Goal: Transaction & Acquisition: Download file/media

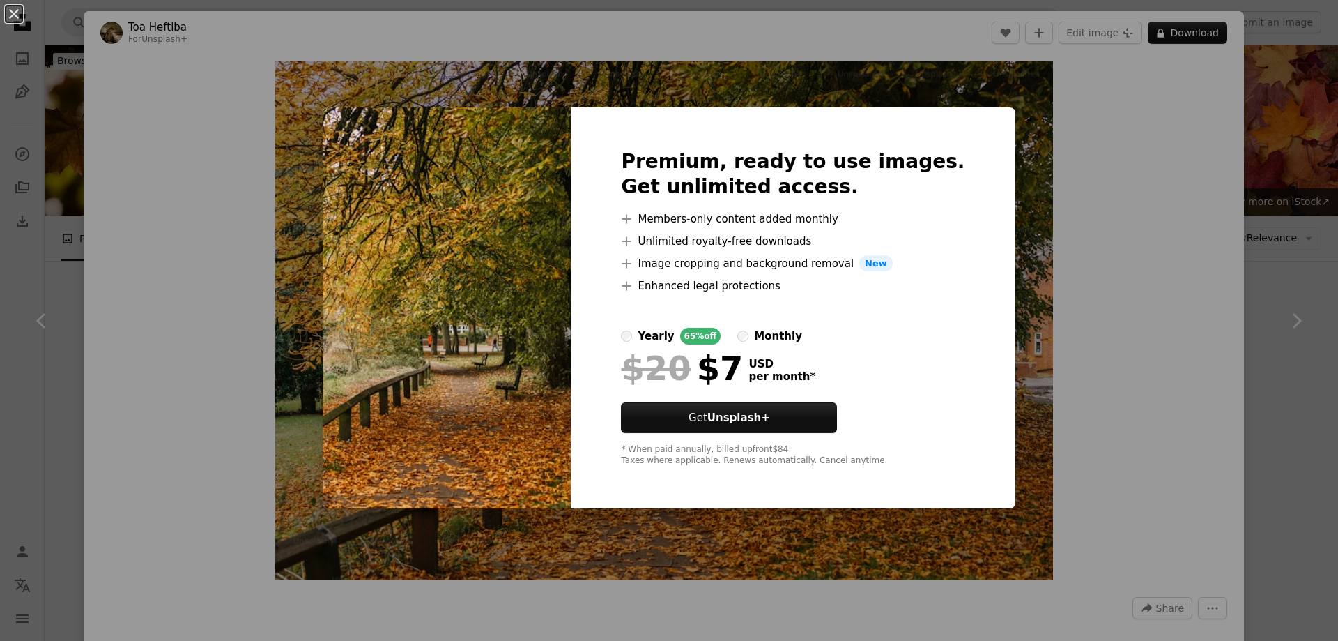
click at [1319, 191] on div "An X shape Premium, ready to use images. Get unlimited access. A plus sign Memb…" at bounding box center [669, 320] width 1338 height 641
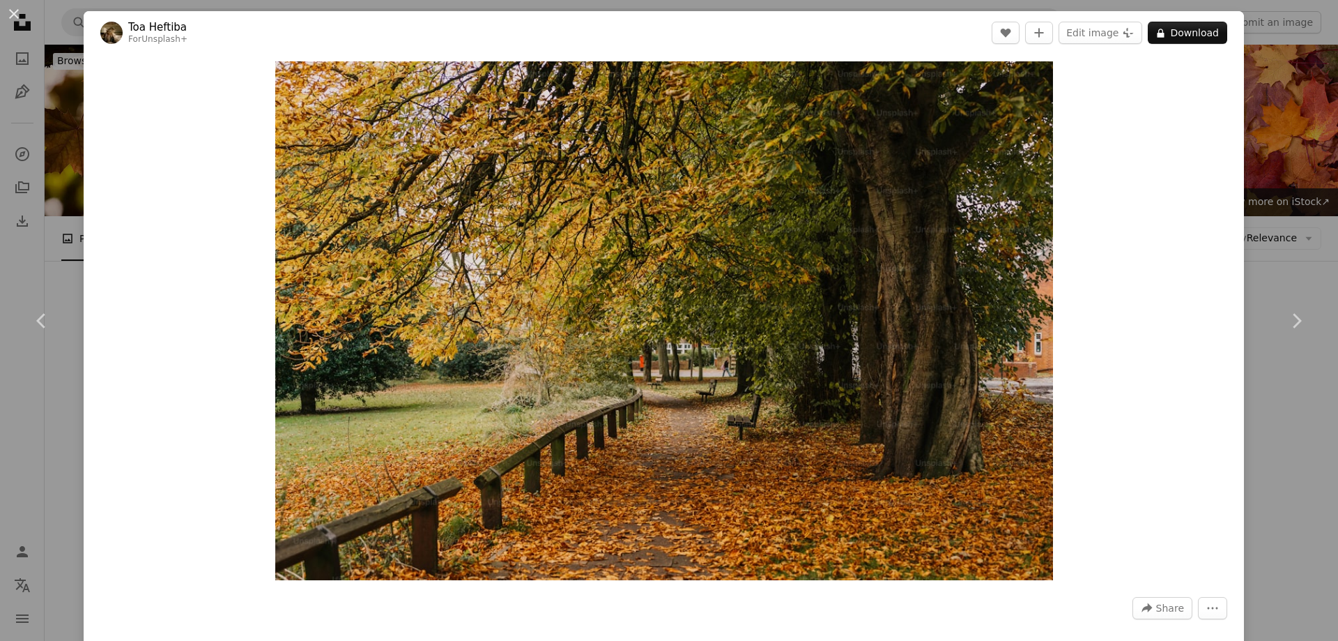
click at [1283, 91] on div "An X shape Chevron left Chevron right Toa Heftiba For Unsplash+ A heart A plus …" at bounding box center [669, 320] width 1338 height 641
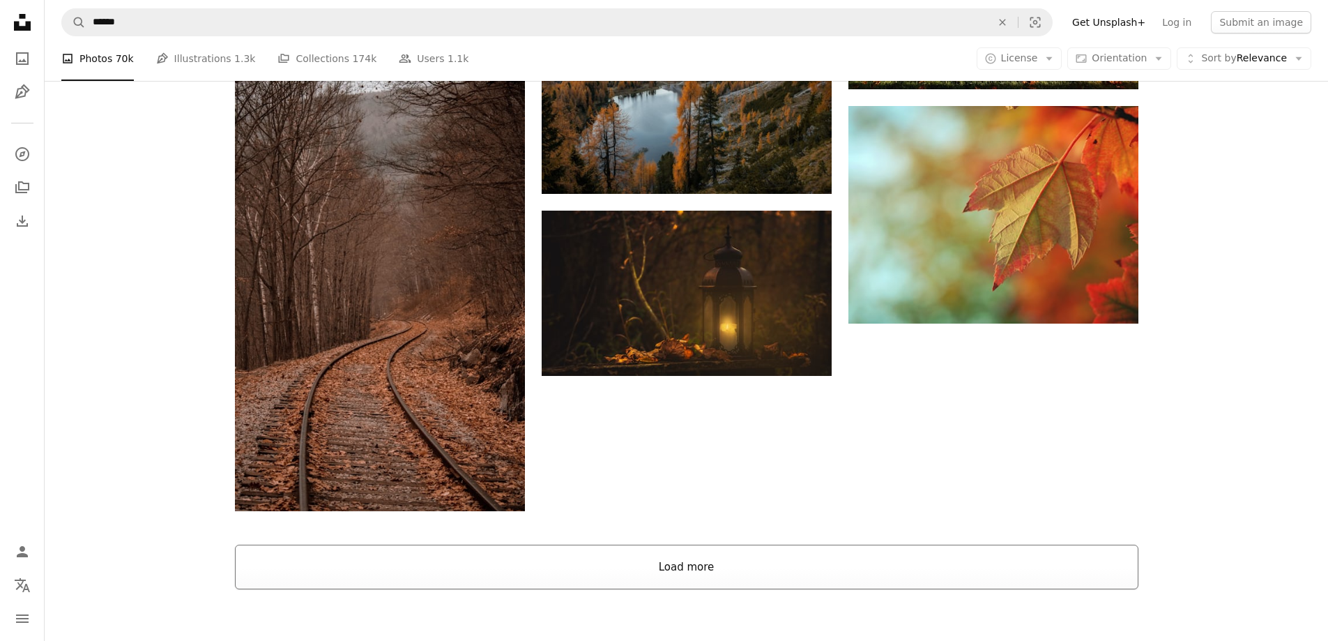
scroll to position [1912, 0]
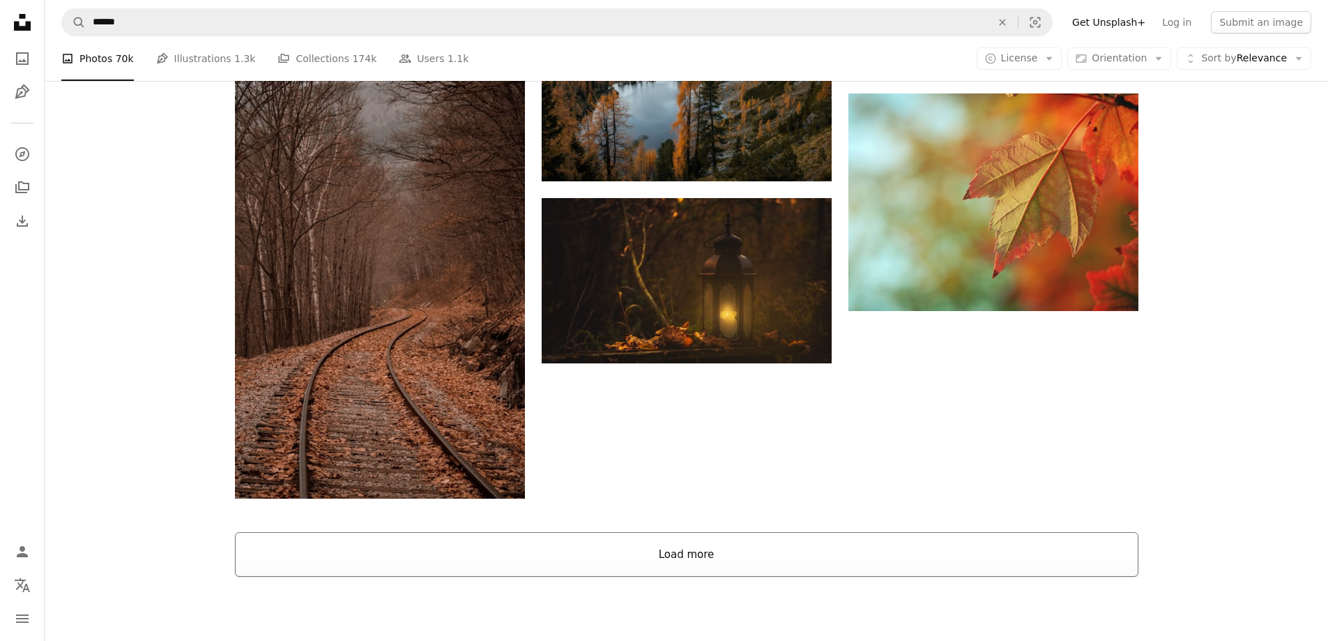
click at [689, 532] on button "Load more" at bounding box center [686, 554] width 903 height 45
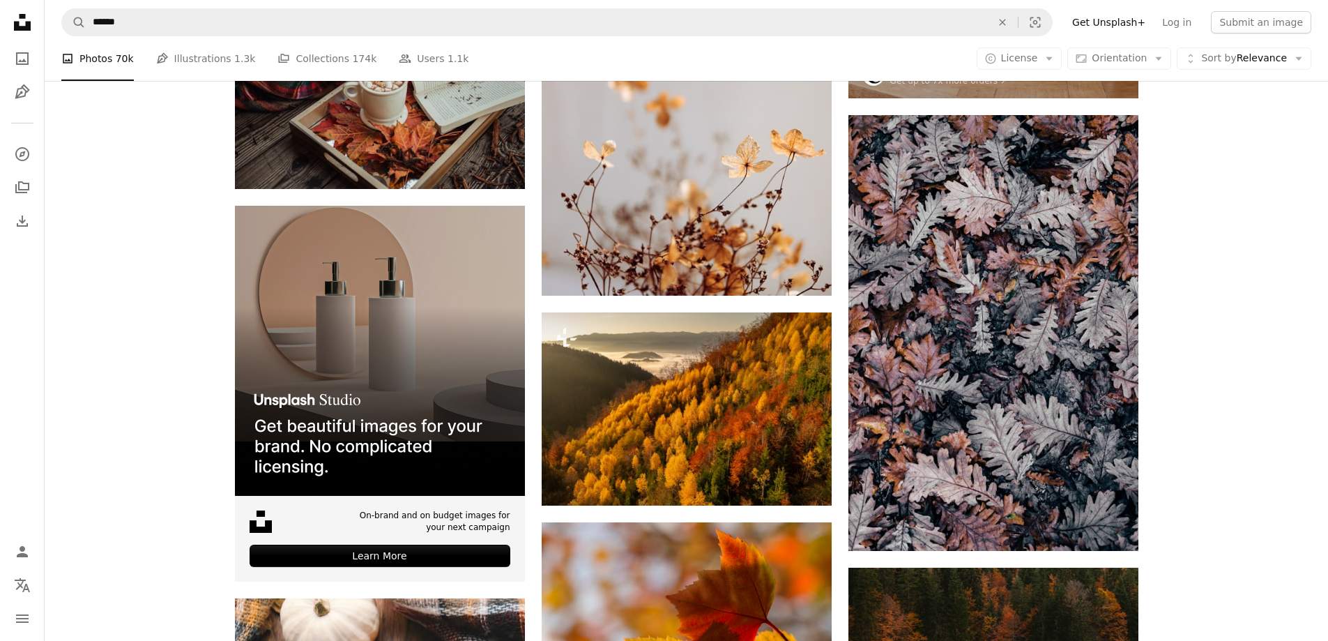
scroll to position [2470, 0]
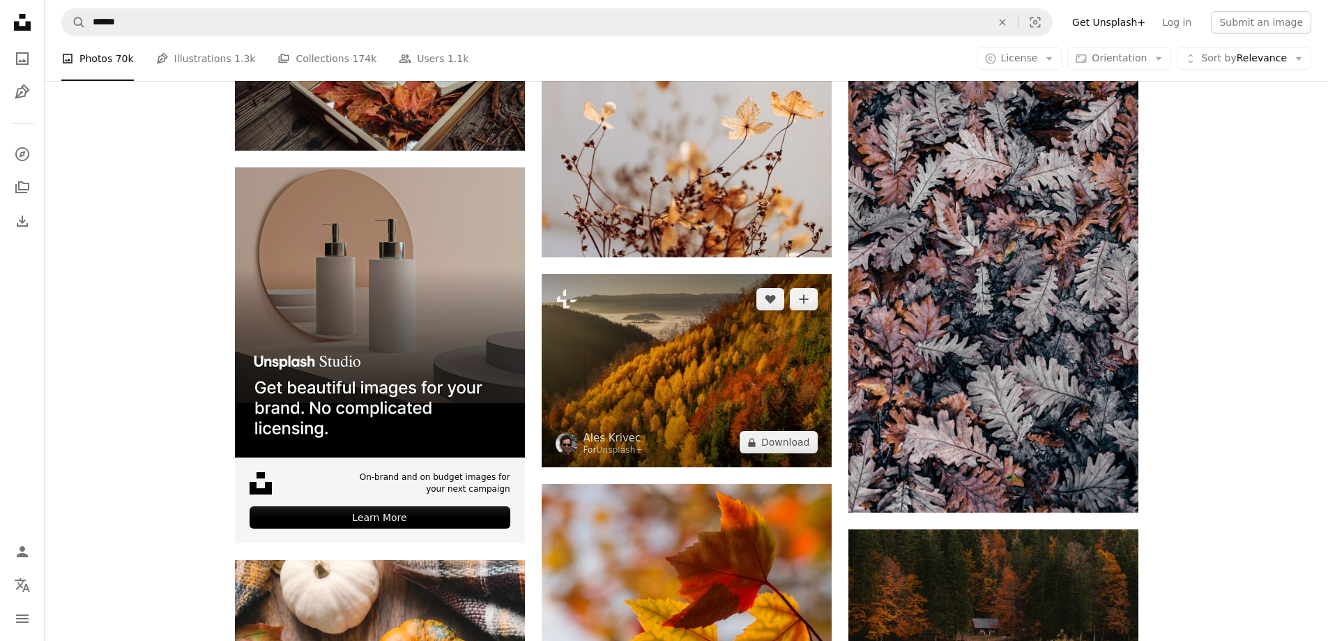
click at [697, 274] on img at bounding box center [687, 370] width 290 height 193
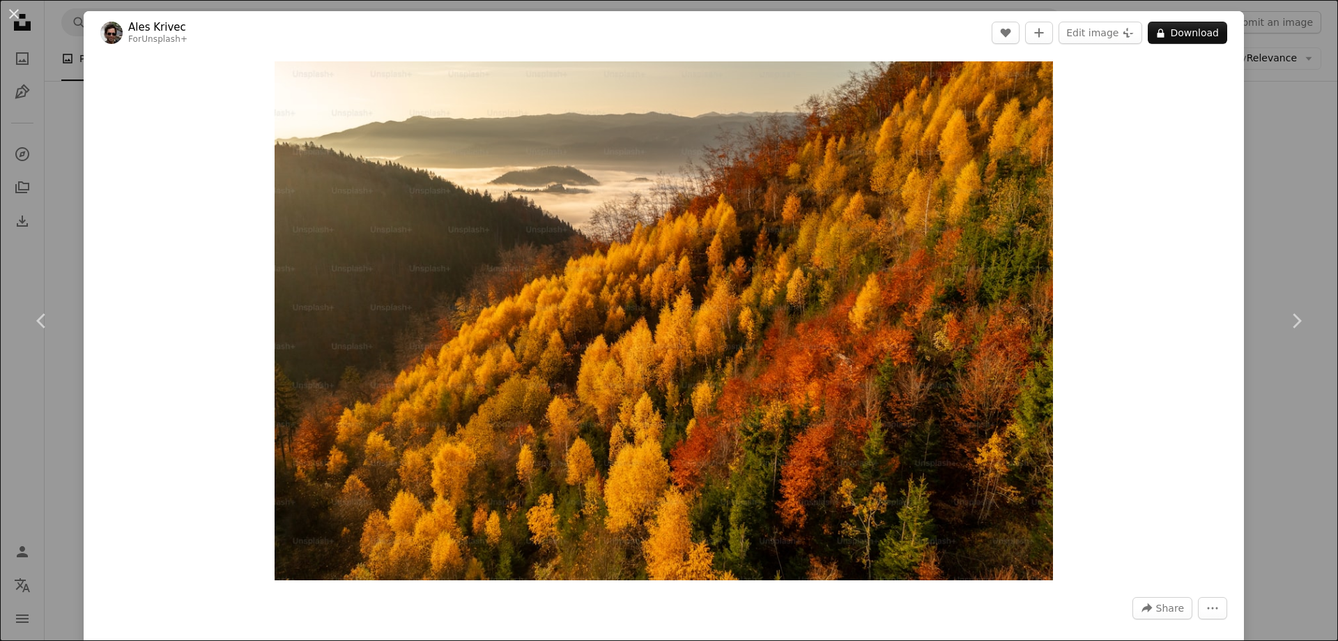
click at [56, 105] on div "An X shape Chevron left Chevron right Ales Krivec For Unsplash+ A heart A plus …" at bounding box center [669, 320] width 1338 height 641
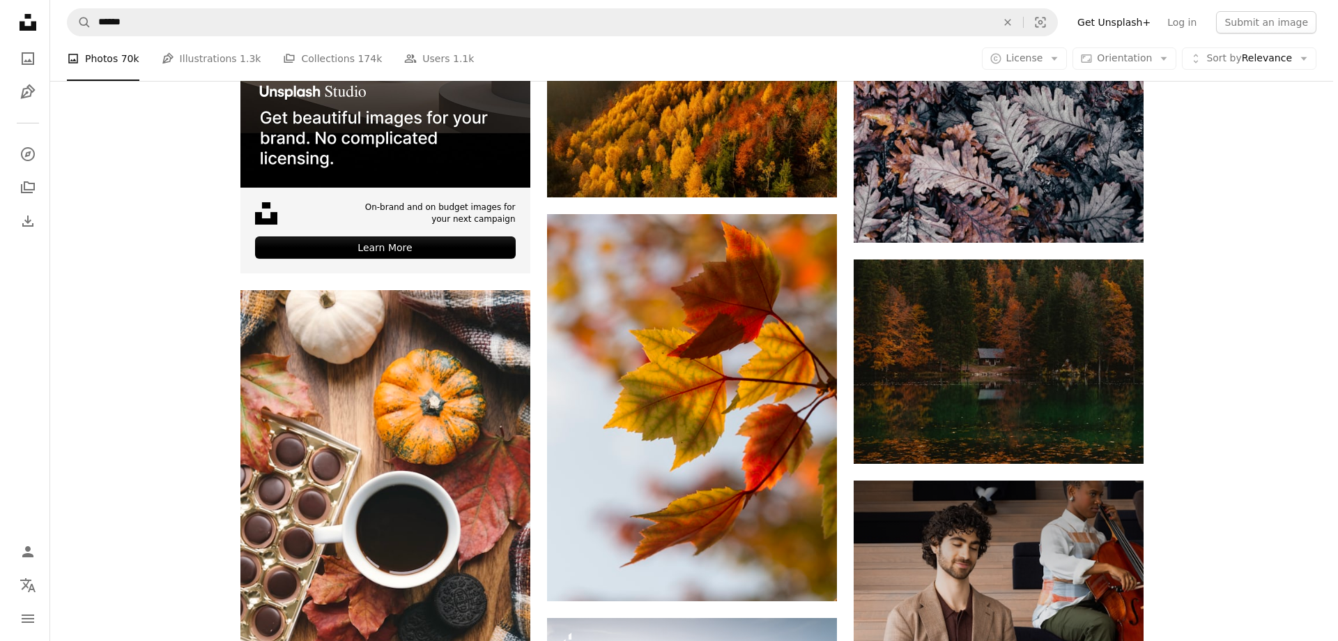
scroll to position [2679, 0]
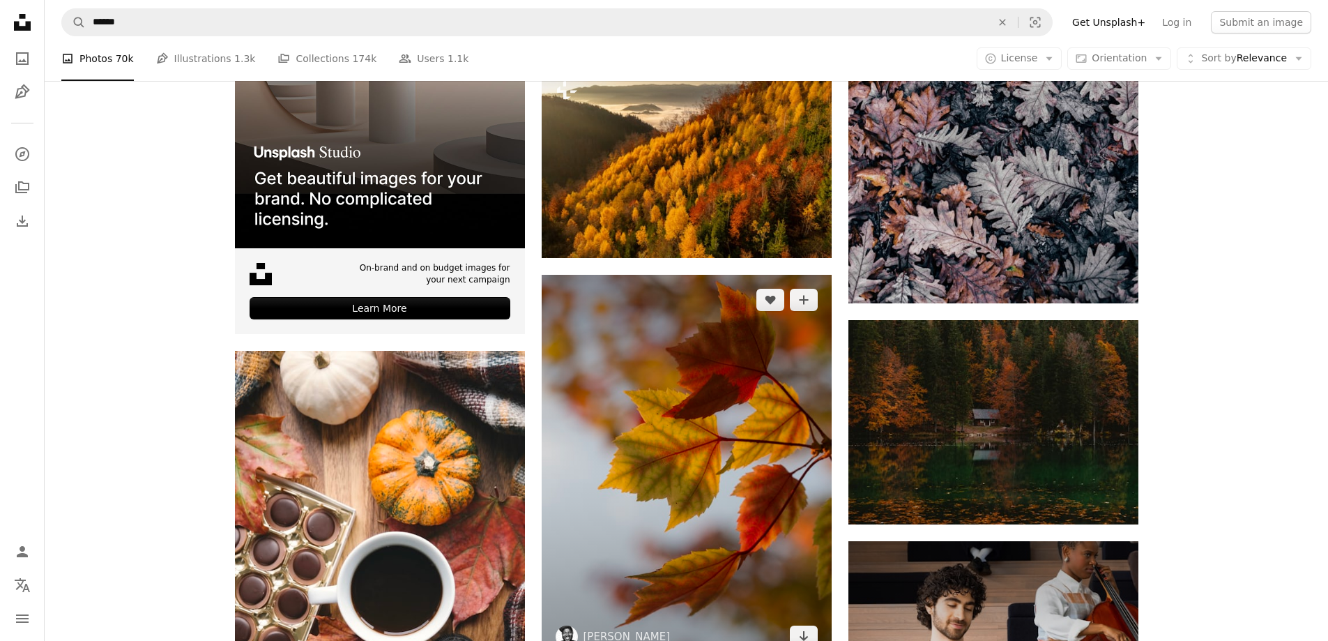
click at [747, 306] on img at bounding box center [687, 468] width 290 height 387
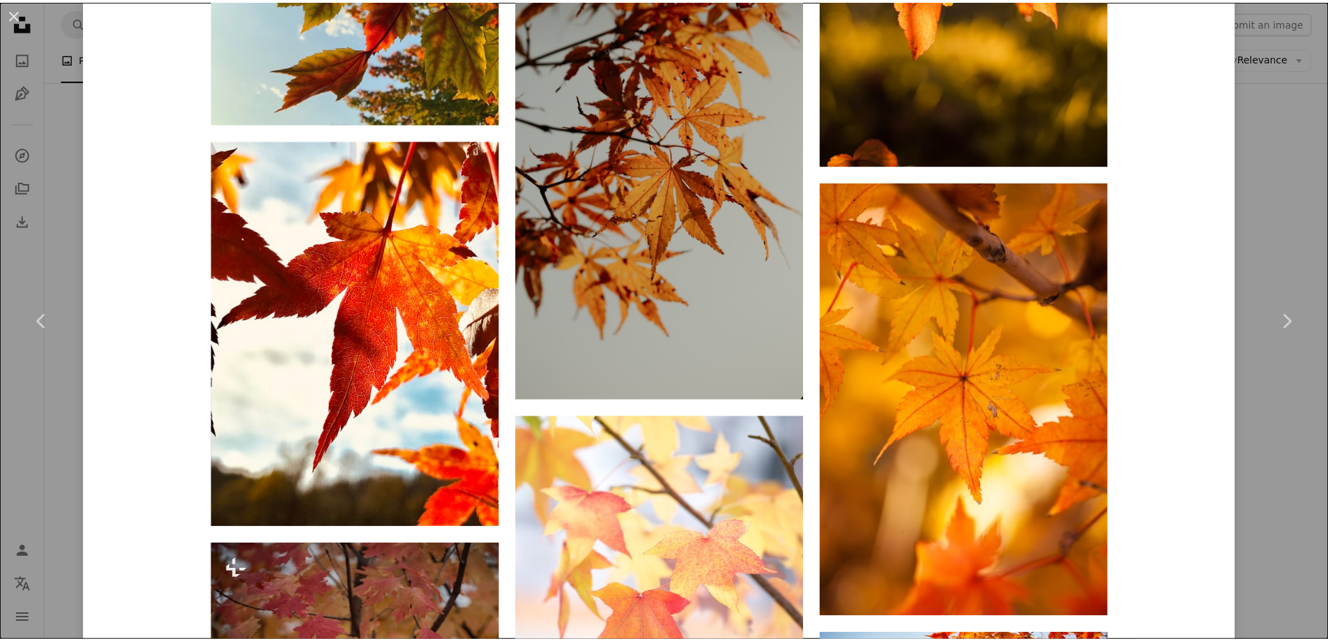
scroll to position [2161, 0]
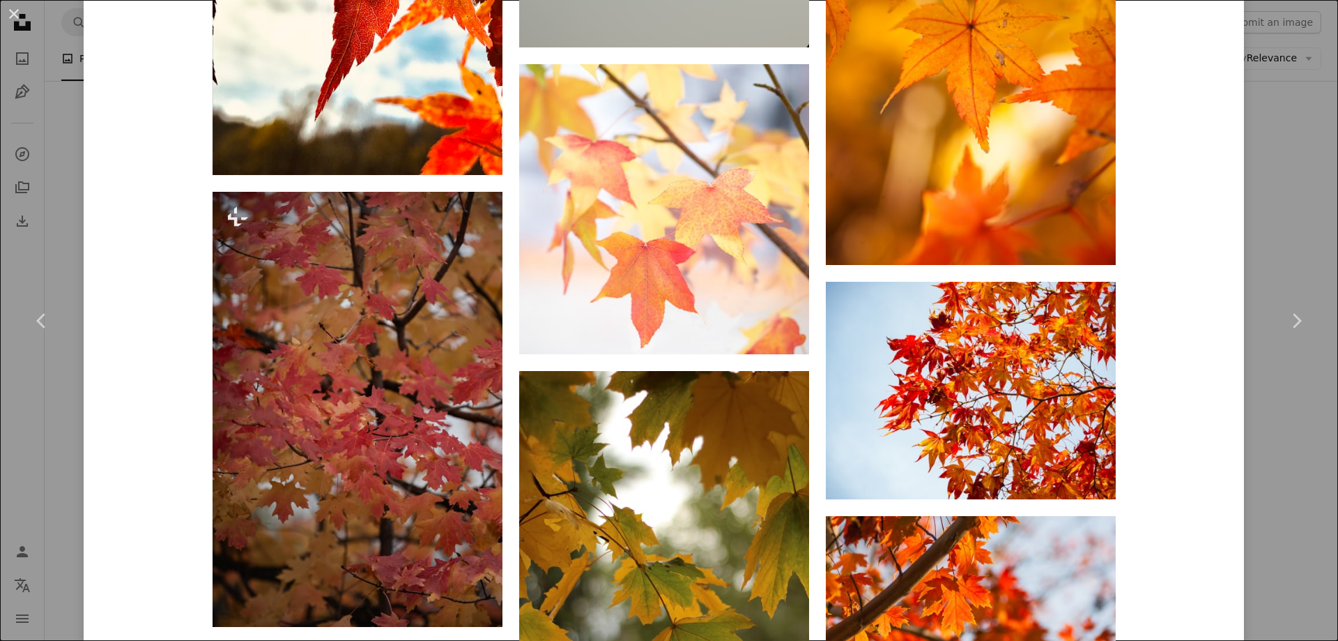
click at [16, 146] on div "An X shape Chevron left Chevron right [PERSON_NAME] aaronburden A heart A plus …" at bounding box center [669, 320] width 1338 height 641
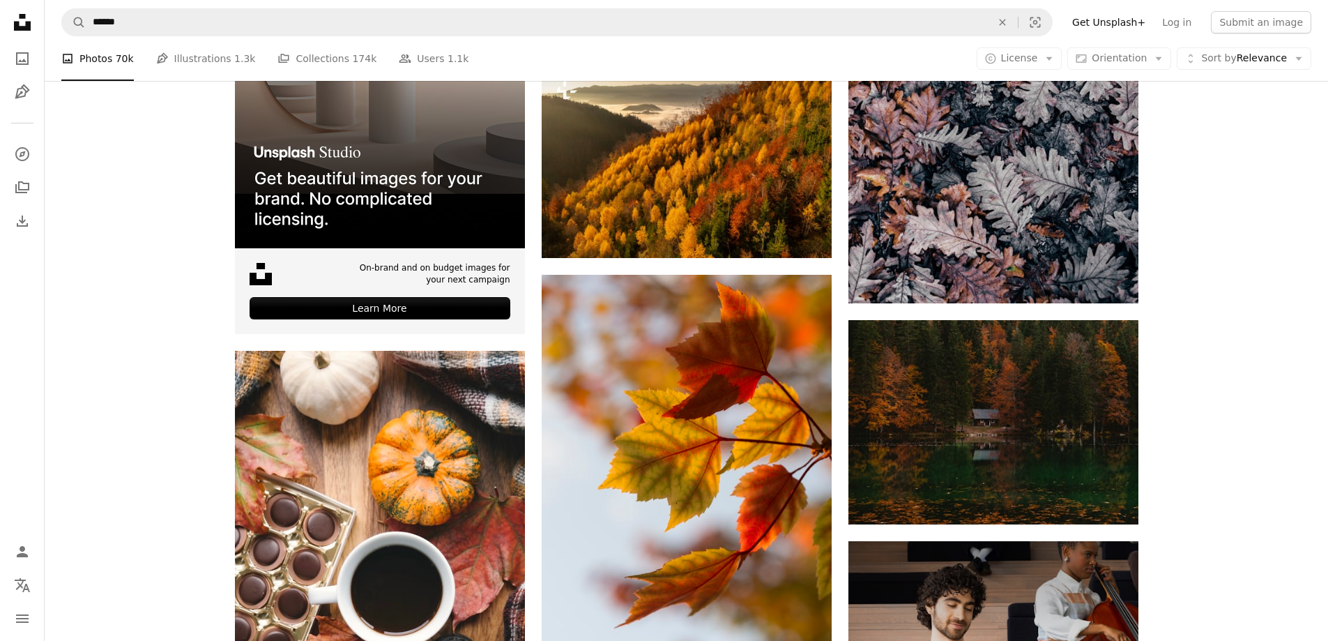
click at [19, 63] on icon "A photo" at bounding box center [22, 58] width 17 height 17
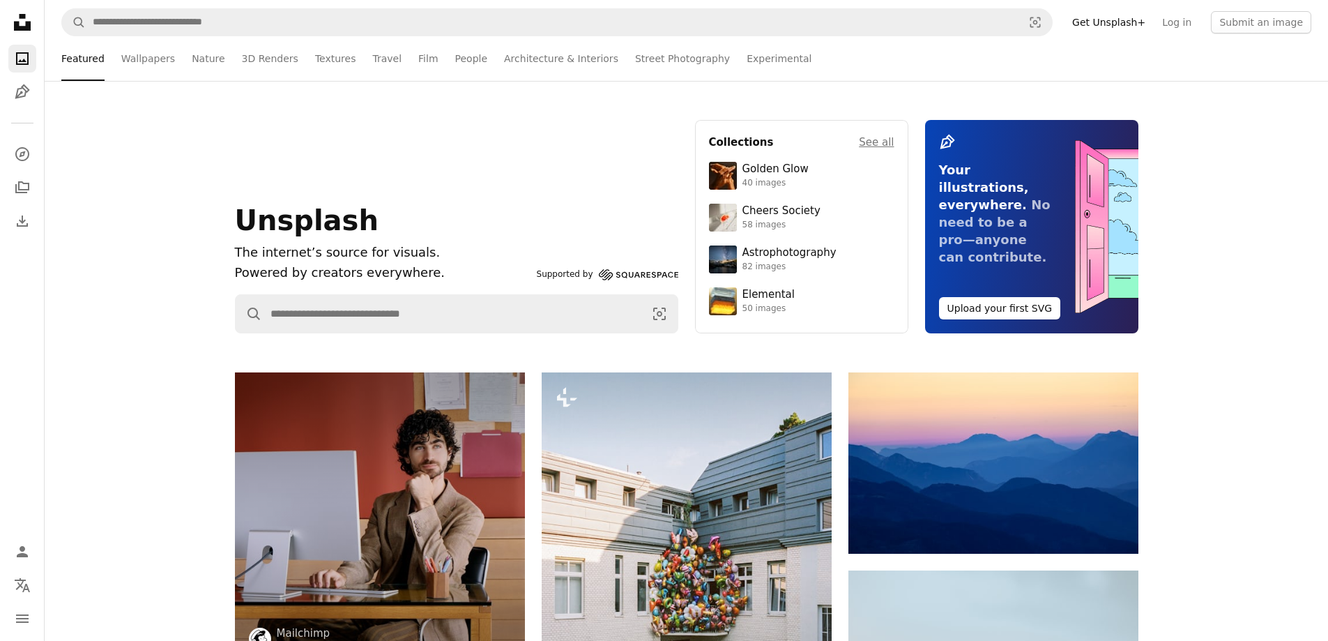
click at [34, 10] on icon "Unsplash logo Unsplash Home" at bounding box center [22, 22] width 28 height 28
click at [29, 26] on icon at bounding box center [22, 22] width 17 height 17
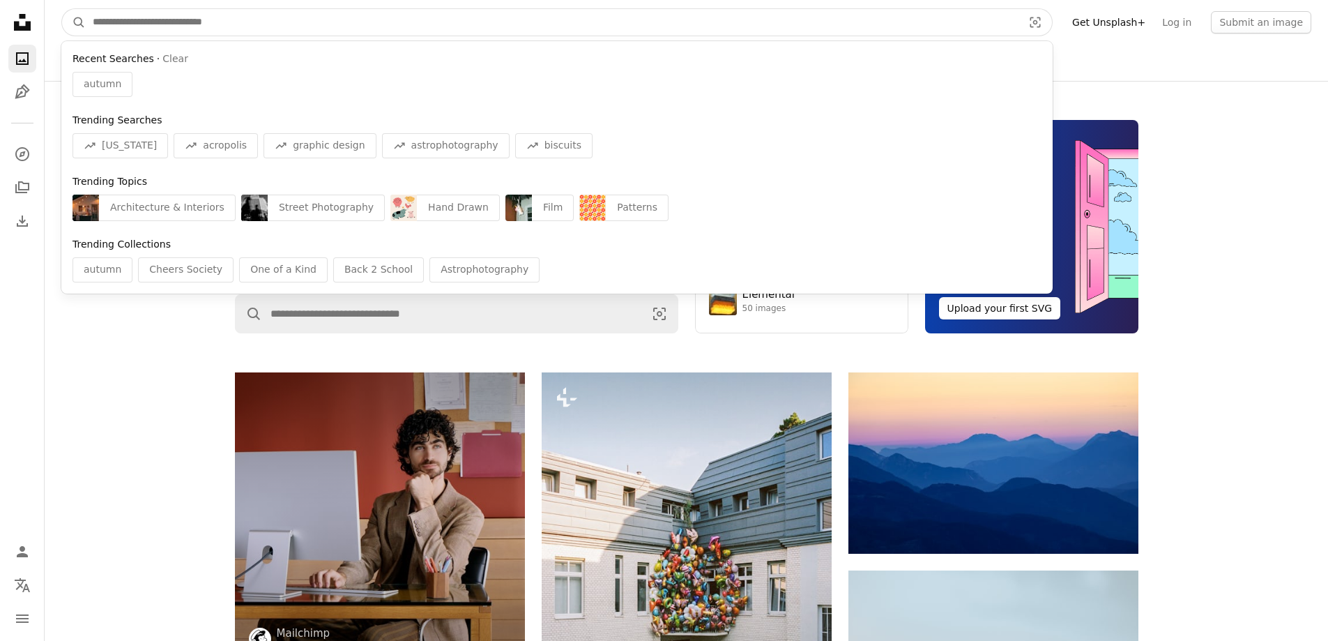
click at [112, 21] on input "Find visuals sitewide" at bounding box center [552, 22] width 933 height 26
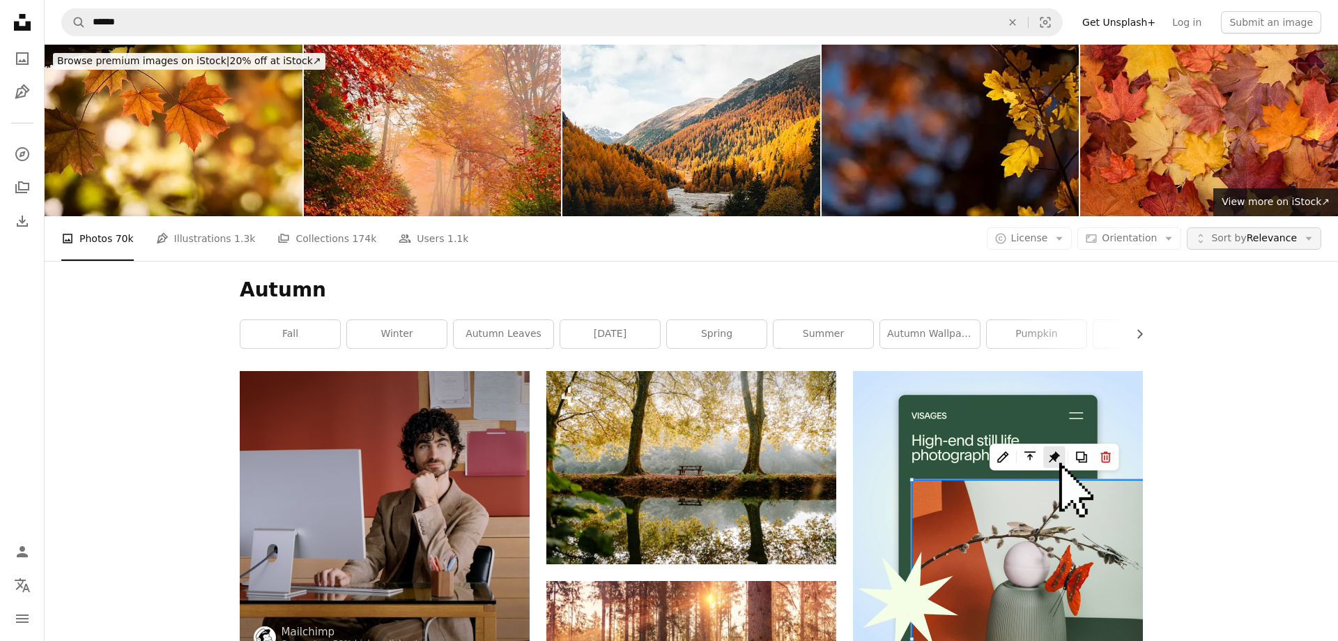
click at [1303, 232] on icon "Arrow down" at bounding box center [1309, 238] width 13 height 13
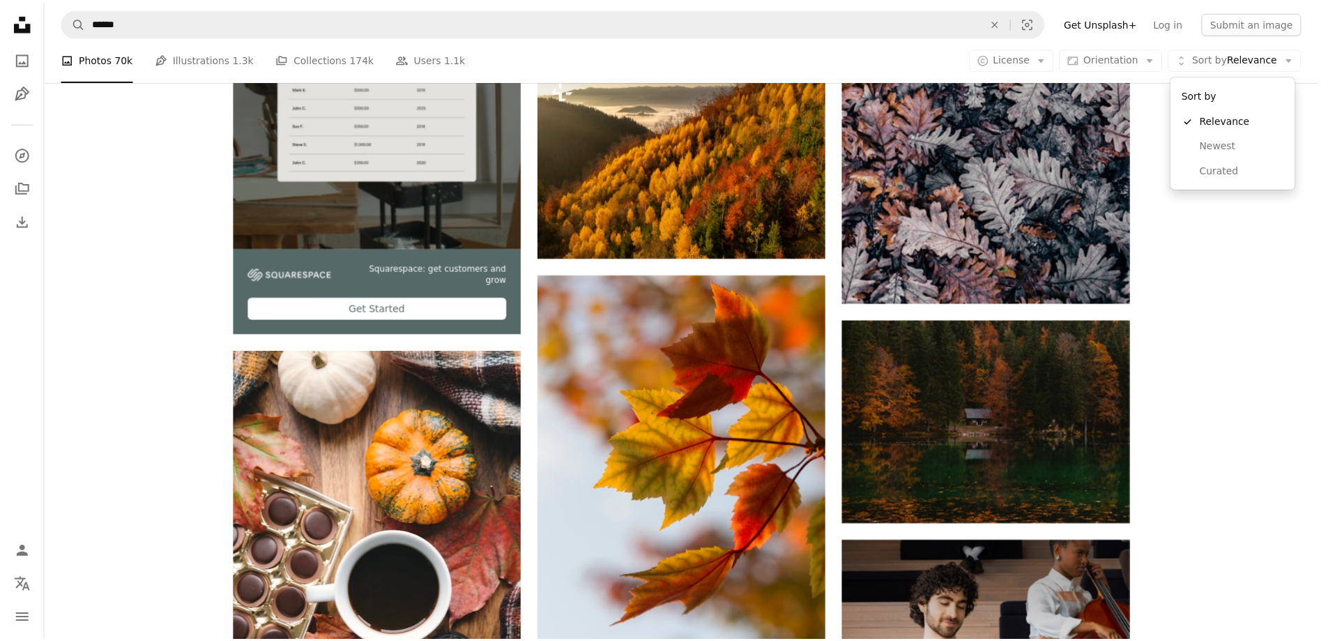
scroll to position [2679, 0]
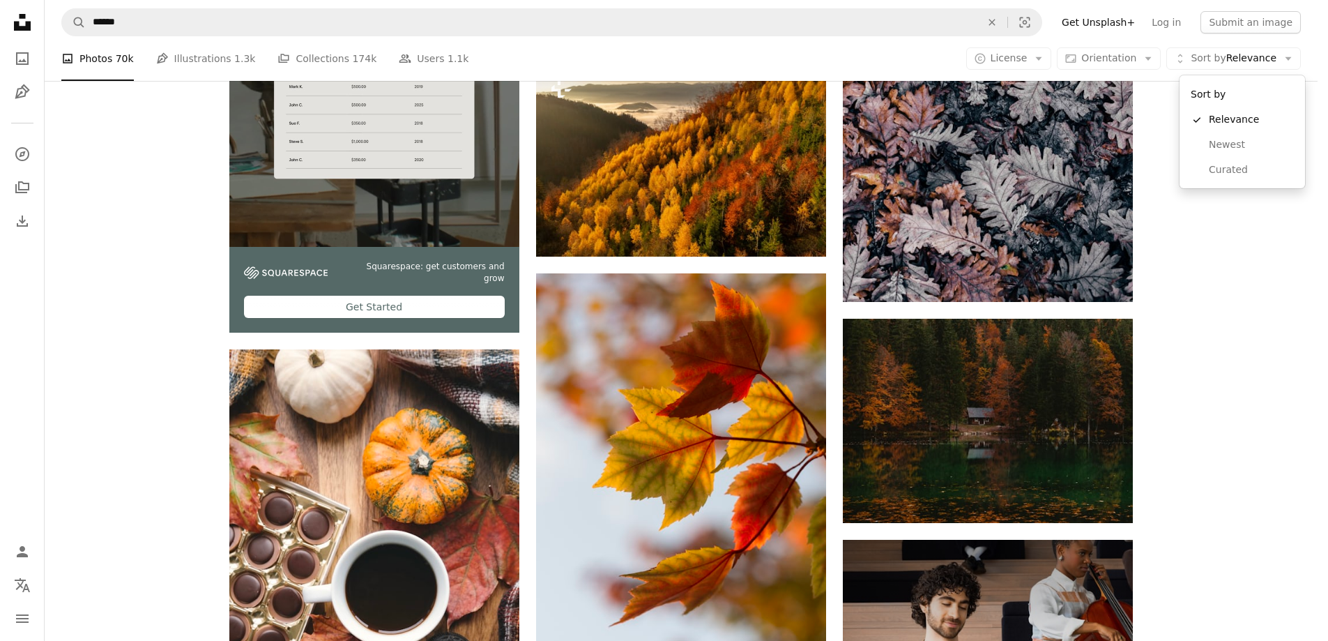
click at [1161, 59] on body "Unsplash logo Unsplash Home A photo Pen Tool A compass A stack of folders Downl…" at bounding box center [659, 320] width 1318 height 641
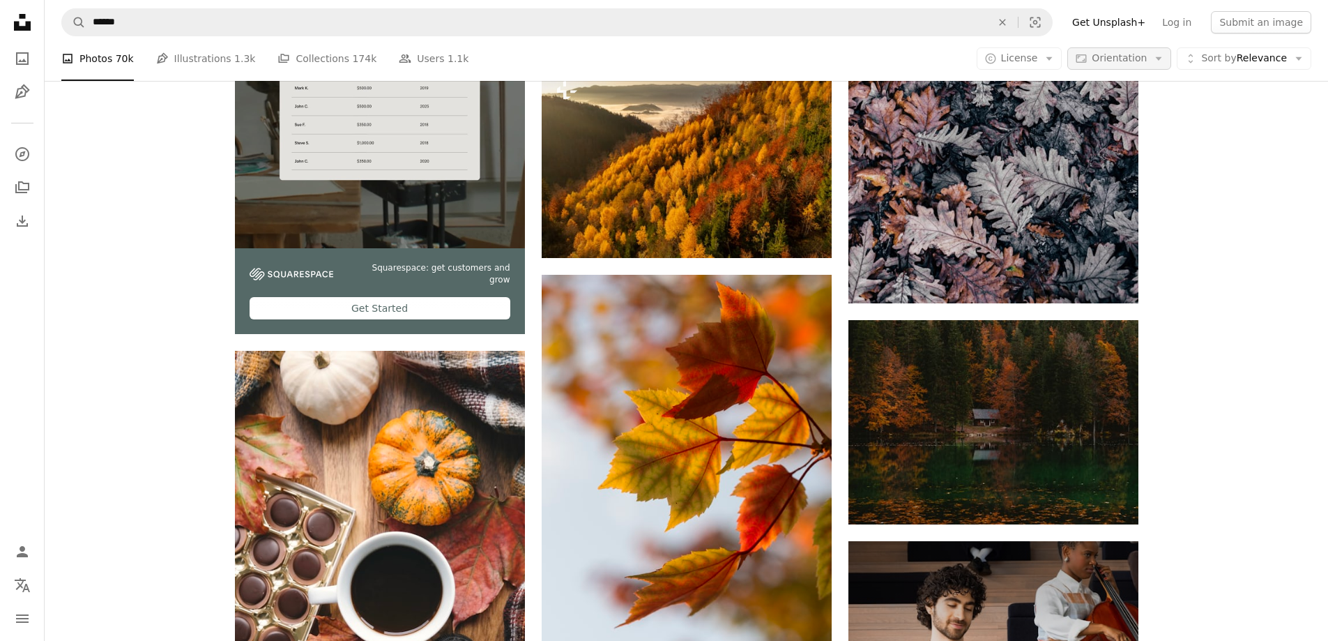
click at [1163, 61] on icon "Arrow down" at bounding box center [1158, 58] width 13 height 13
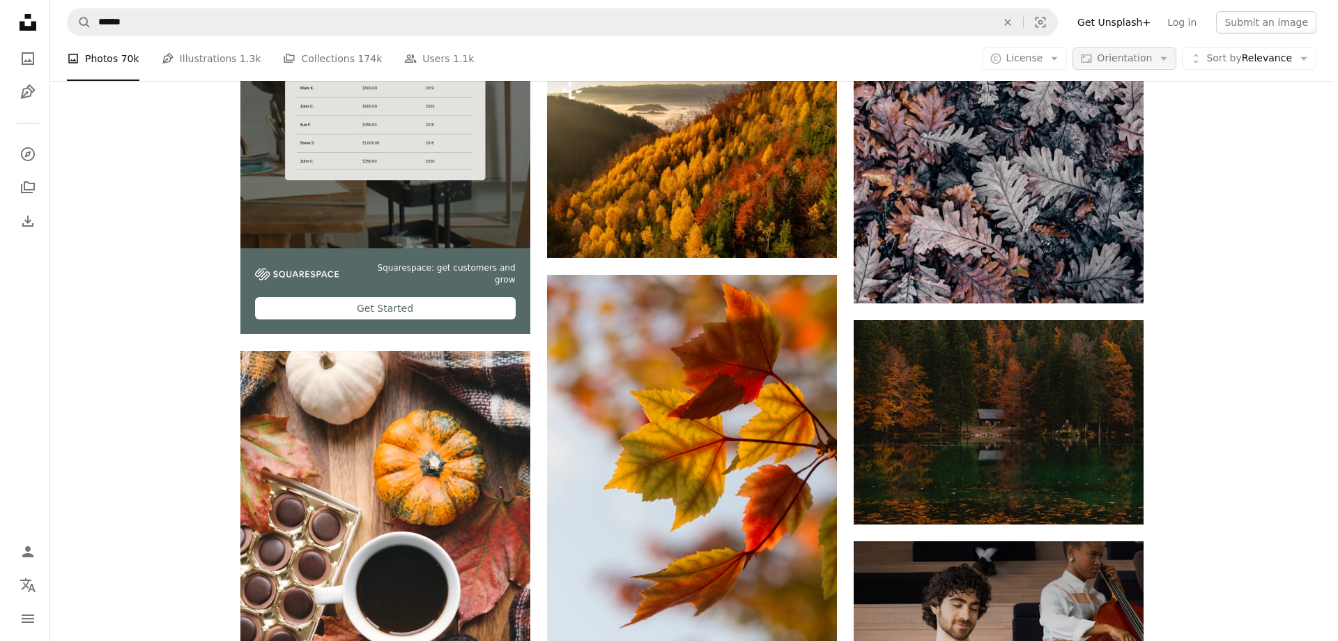
scroll to position [0, 0]
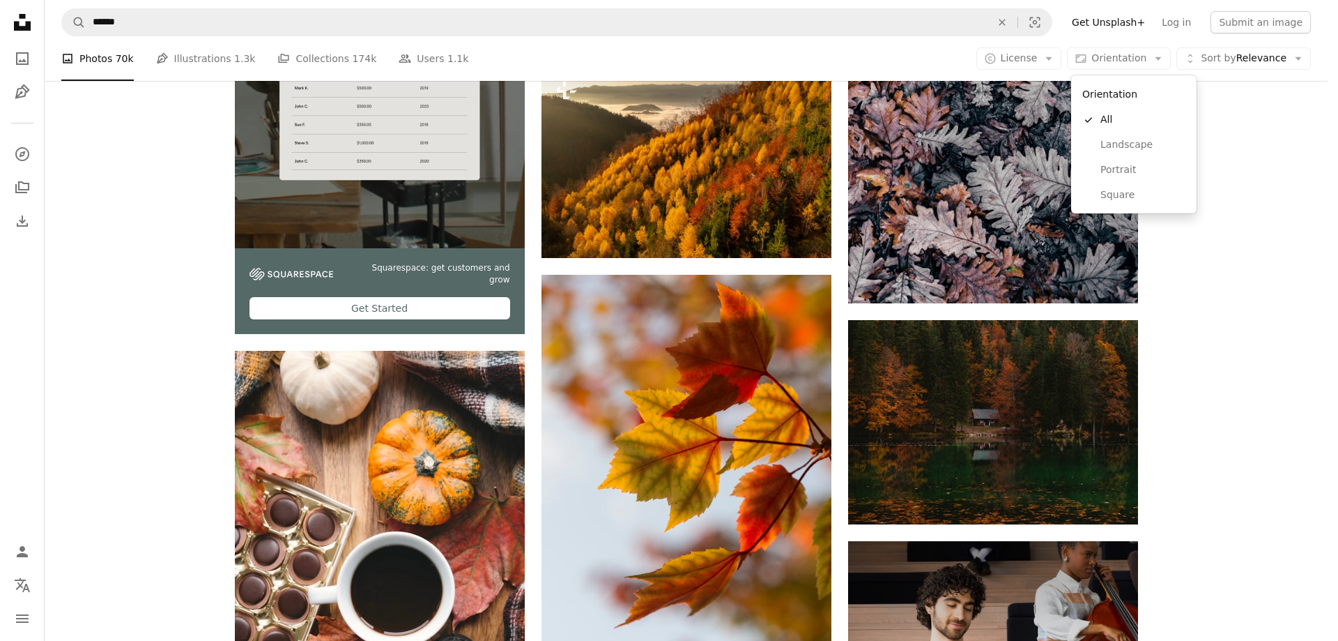
click at [1138, 98] on div "Orientation" at bounding box center [1134, 94] width 114 height 26
click at [1117, 148] on span "Landscape" at bounding box center [1143, 145] width 85 height 14
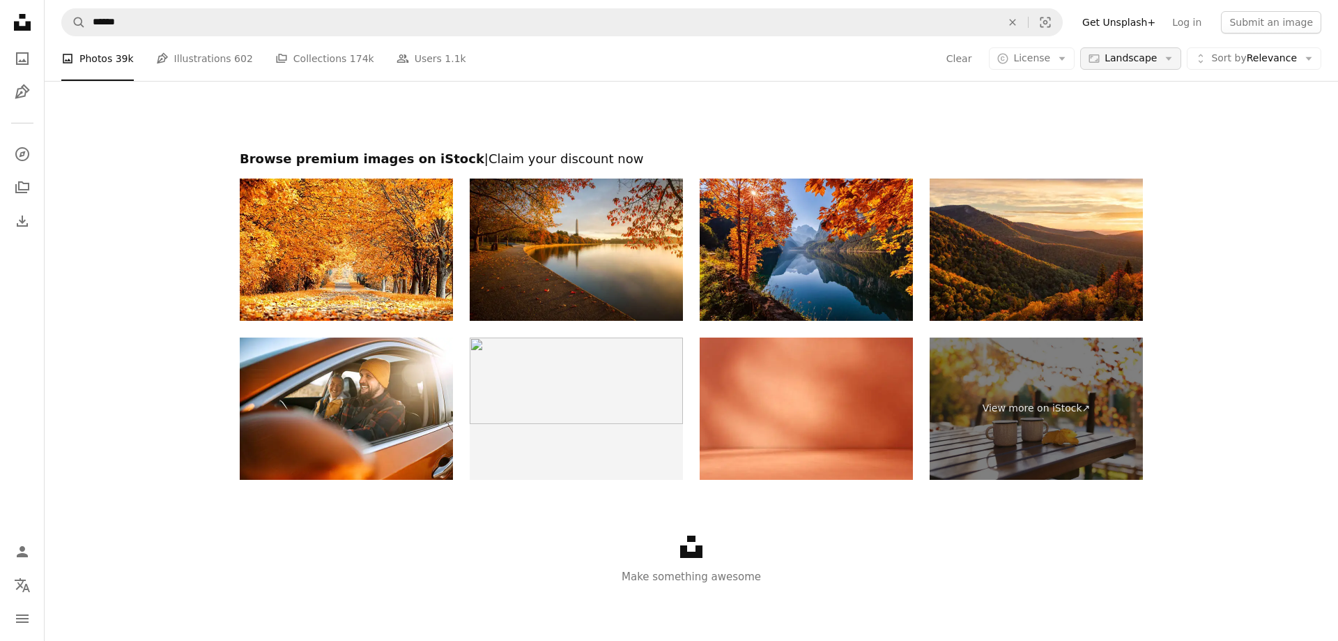
click at [1163, 64] on icon "Arrow down" at bounding box center [1169, 58] width 13 height 13
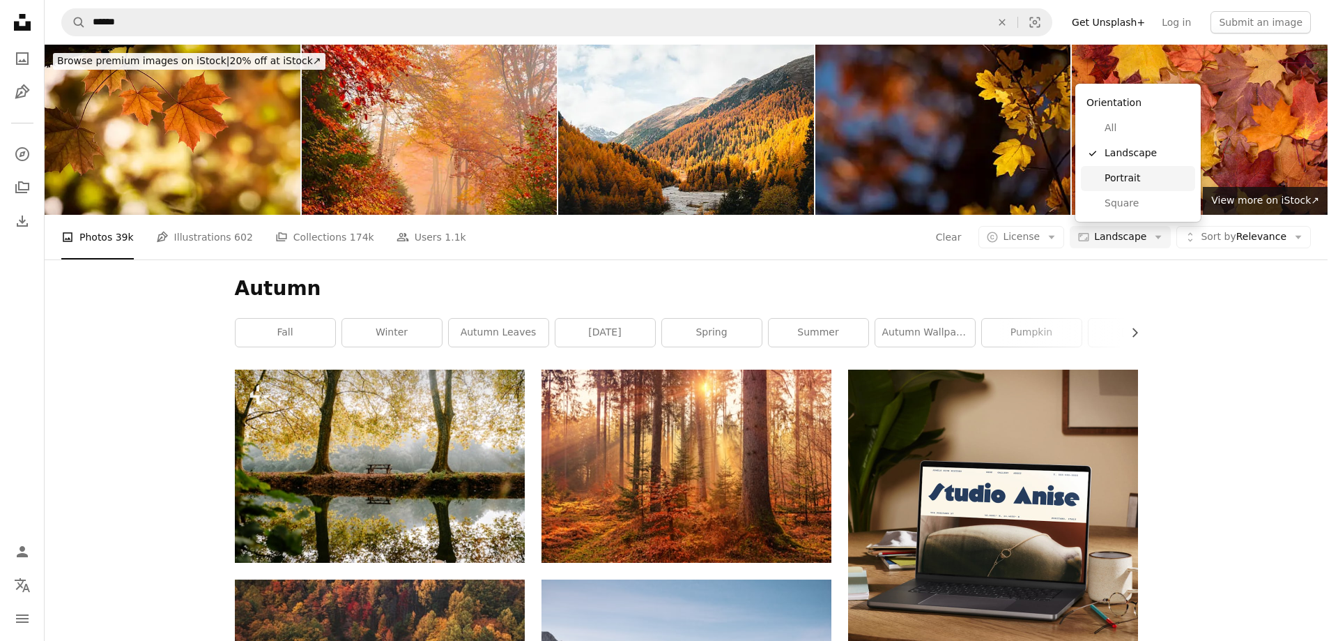
click at [1129, 176] on span "Portrait" at bounding box center [1147, 178] width 85 height 14
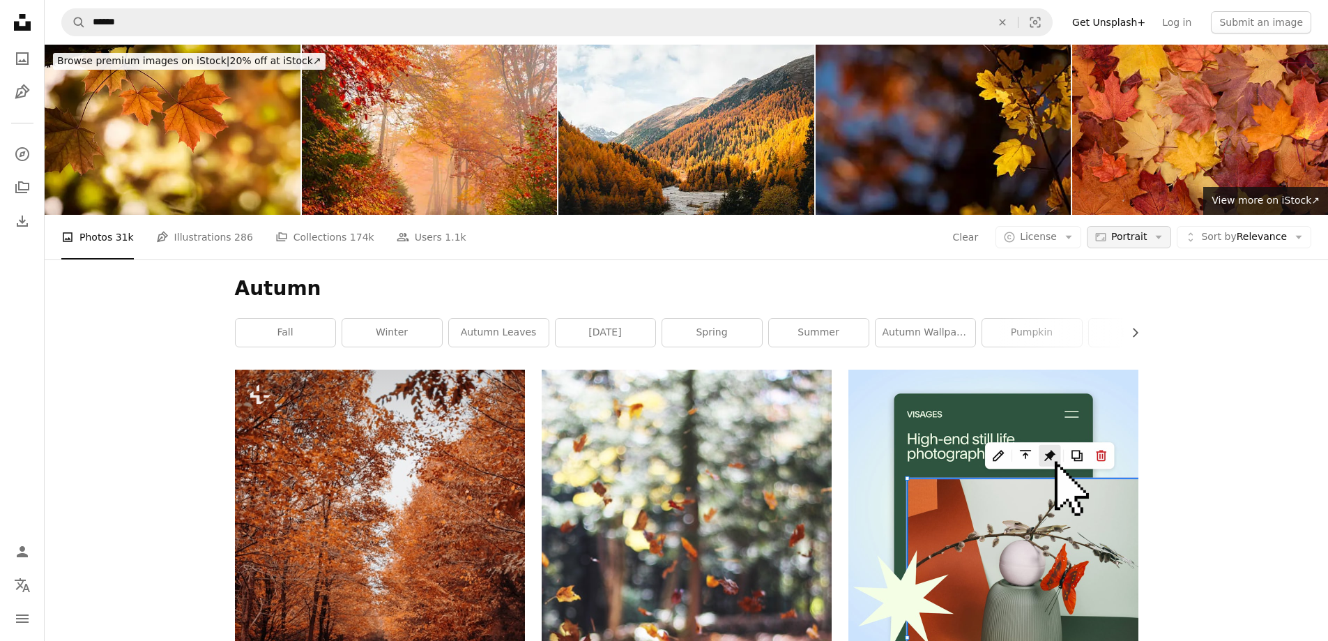
click at [1161, 236] on icon "button" at bounding box center [1159, 237] width 6 height 3
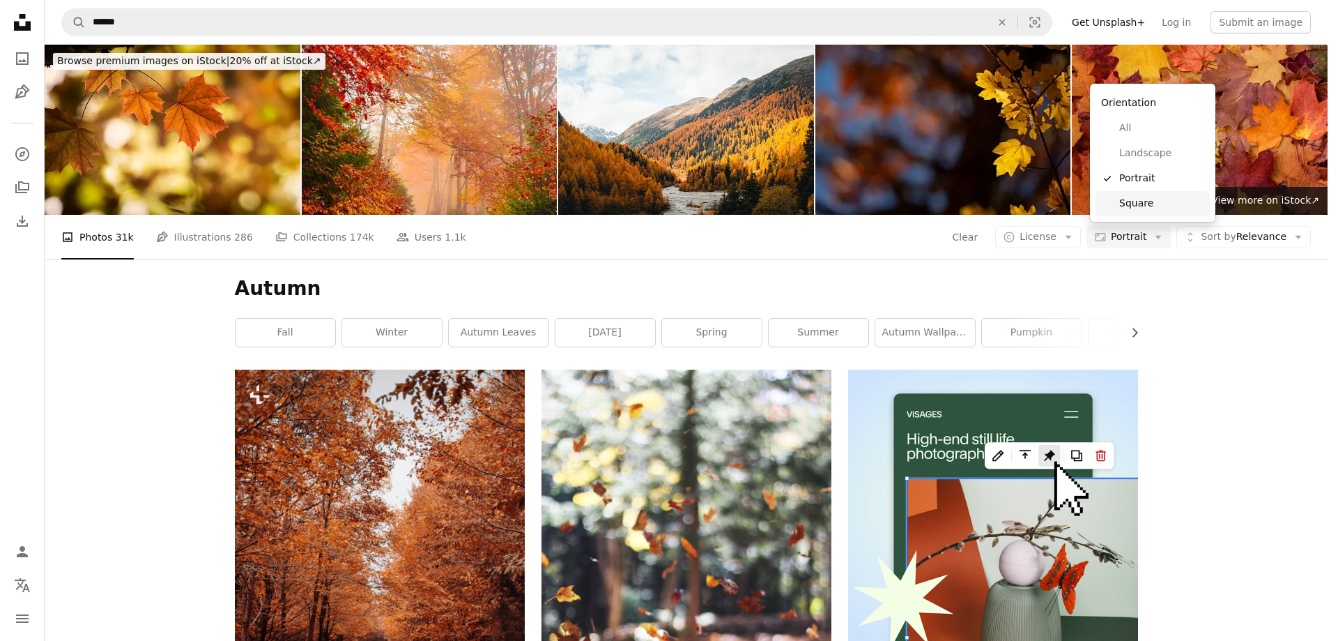
click at [1136, 204] on span "Square" at bounding box center [1162, 204] width 85 height 14
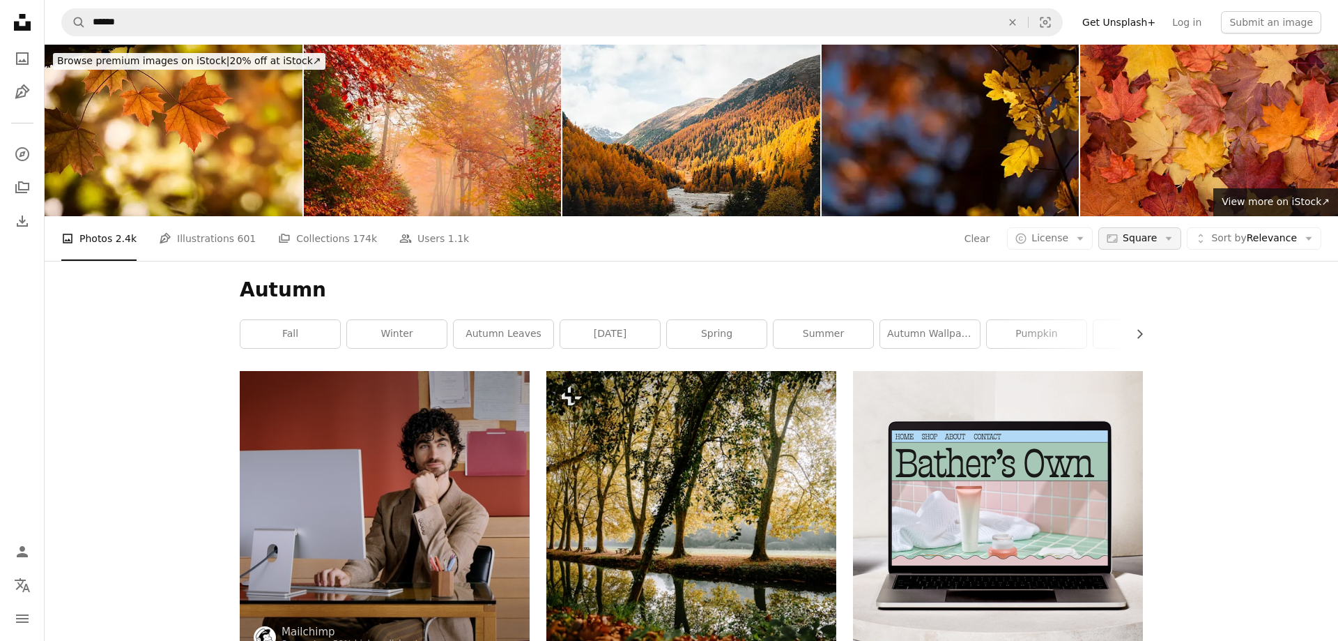
click at [1166, 237] on icon "button" at bounding box center [1169, 238] width 6 height 3
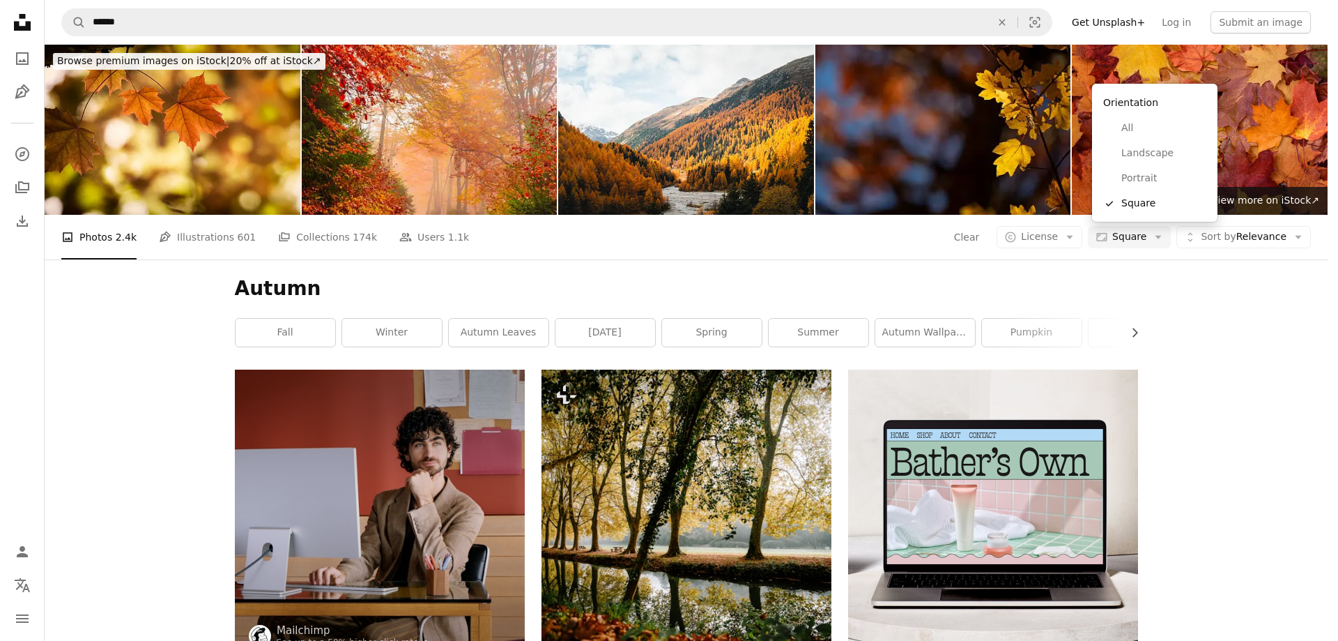
click at [1131, 101] on div "Orientation" at bounding box center [1155, 102] width 114 height 26
click at [1144, 105] on div "Orientation" at bounding box center [1155, 102] width 114 height 26
click at [1134, 130] on span "All" at bounding box center [1164, 128] width 85 height 14
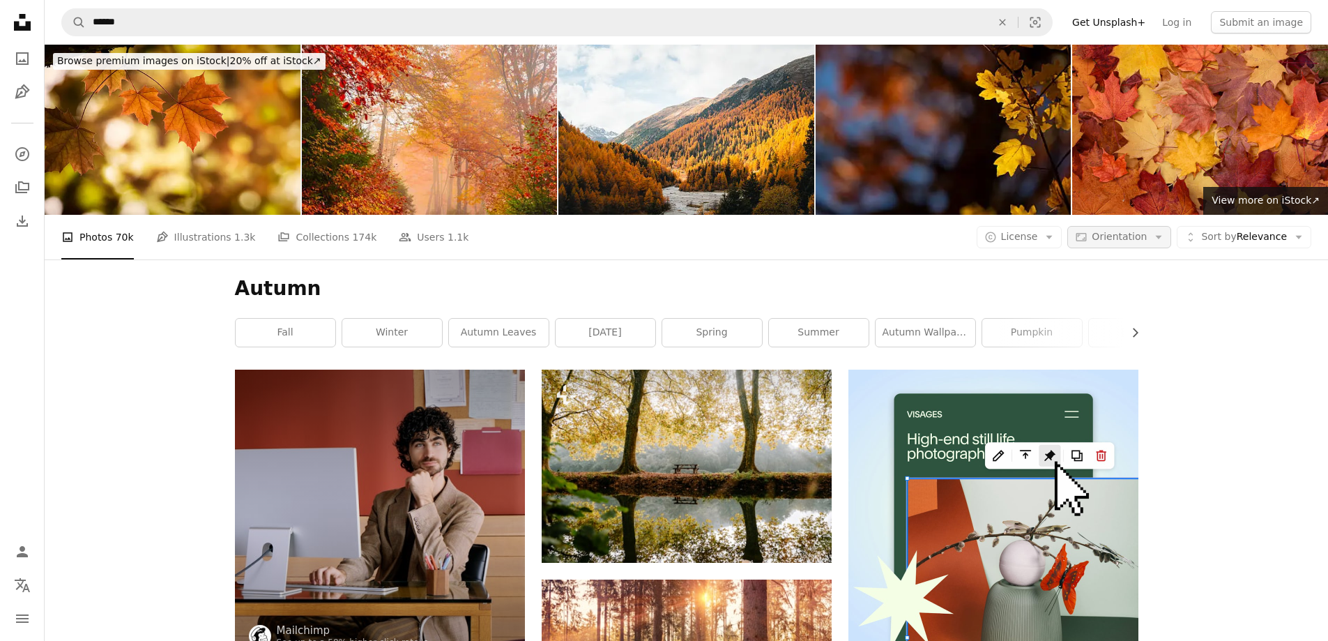
click at [1162, 231] on icon "Arrow down" at bounding box center [1158, 237] width 13 height 13
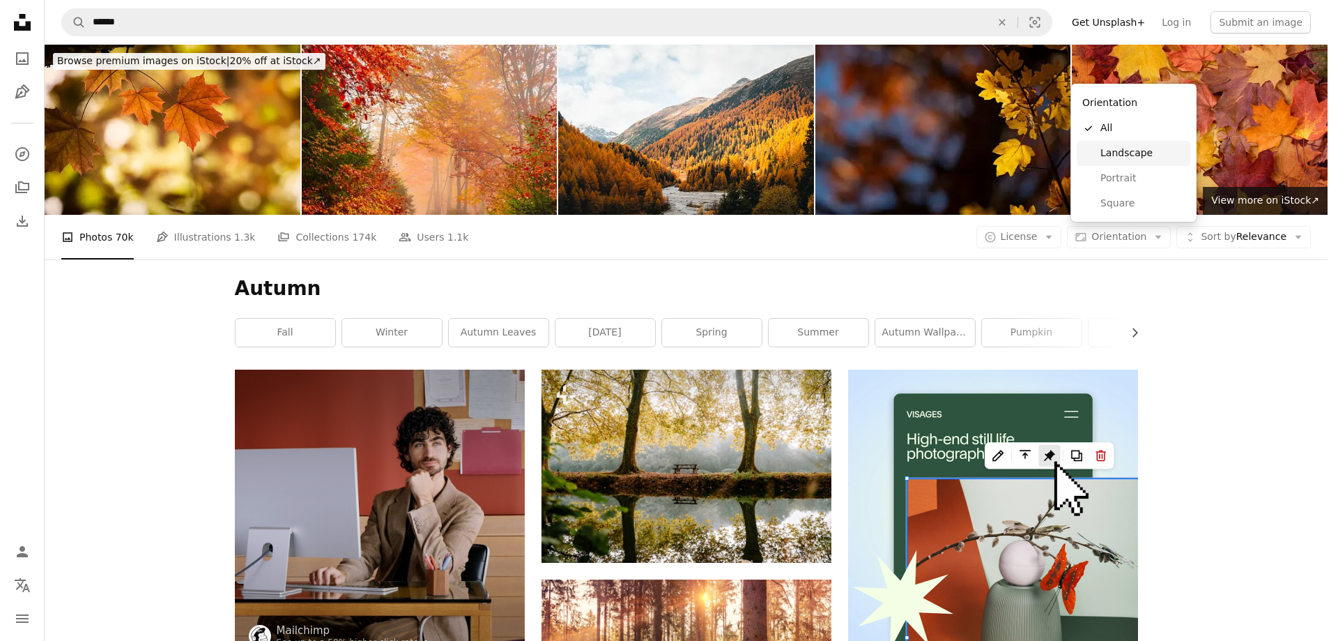
click at [1137, 152] on span "Landscape" at bounding box center [1143, 153] width 85 height 14
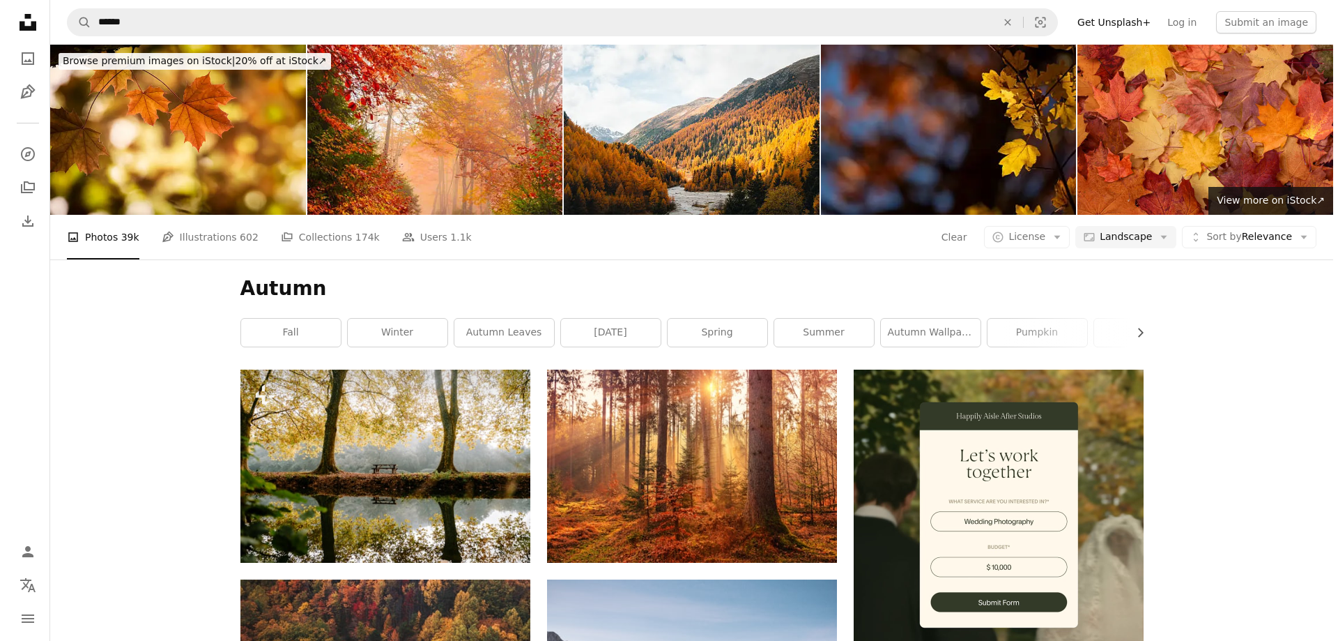
scroll to position [279, 0]
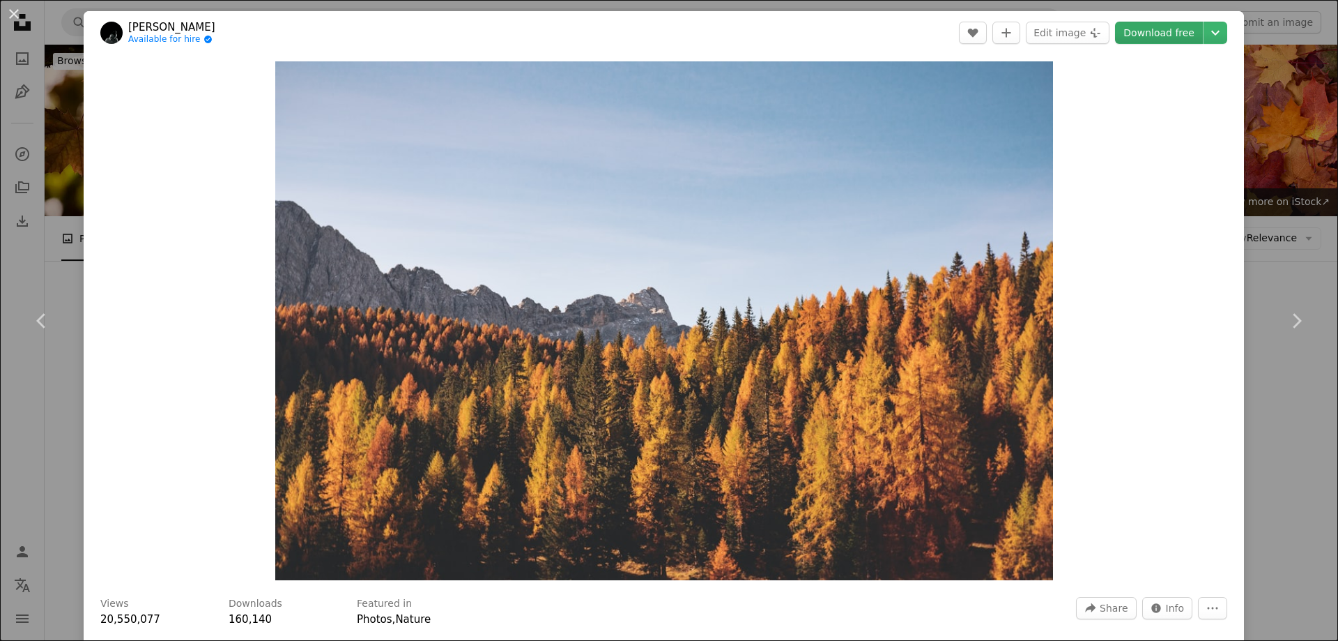
click at [1163, 29] on link "Download free" at bounding box center [1159, 33] width 88 height 22
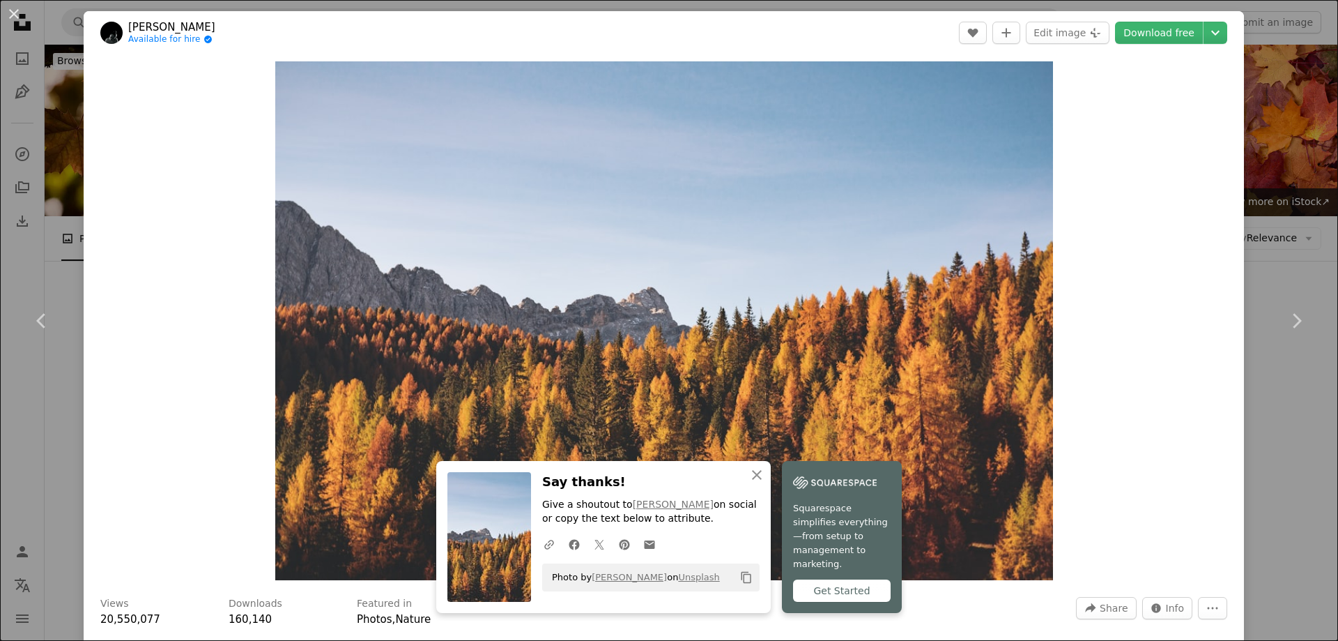
click at [1270, 167] on div "An X shape Chevron left Chevron right [PERSON_NAME] Available for hire A checkm…" at bounding box center [669, 320] width 1338 height 641
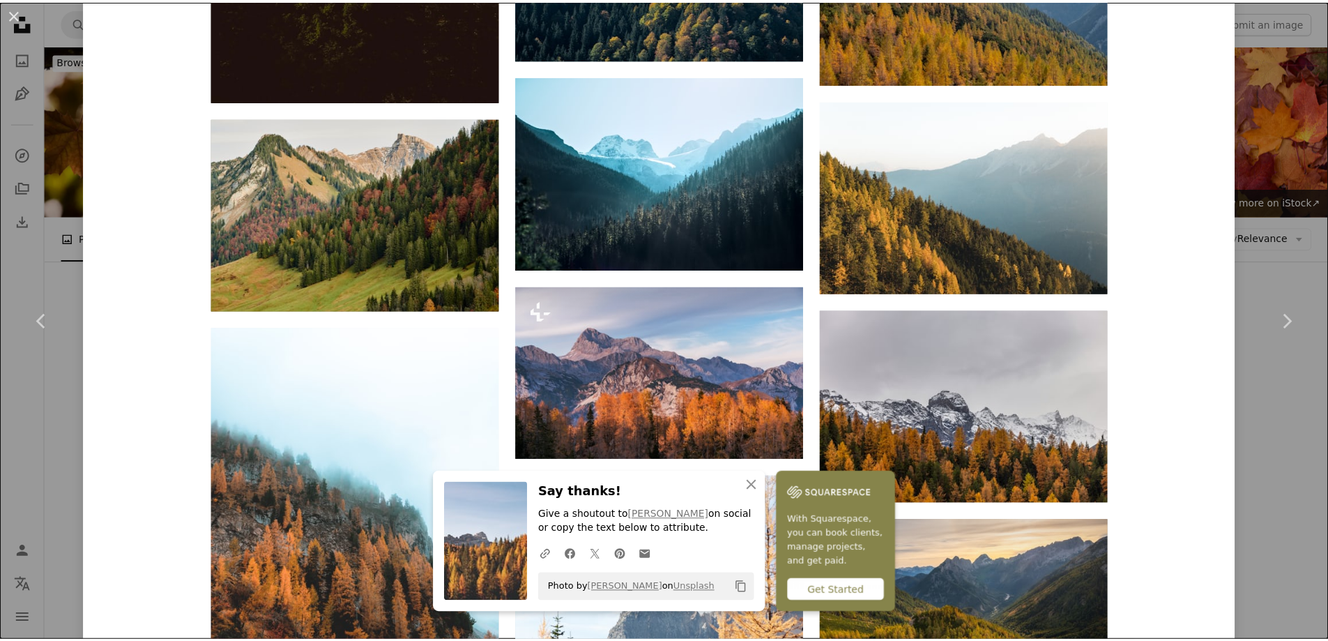
scroll to position [2013, 0]
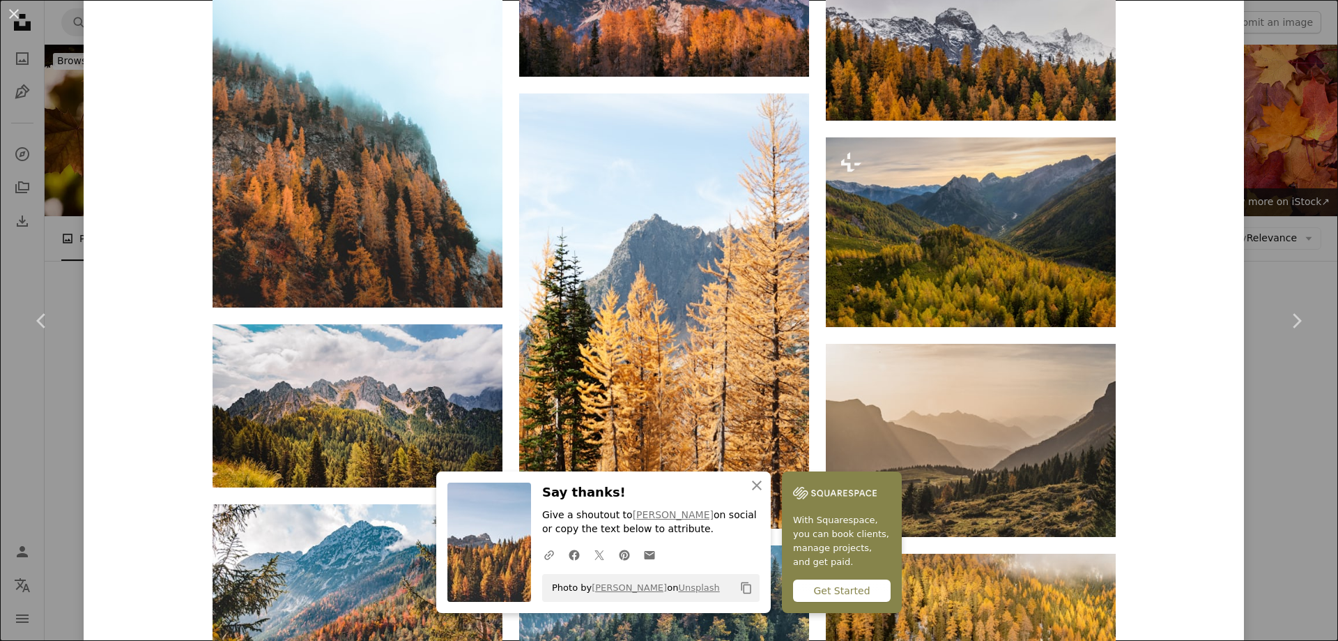
click at [1326, 185] on div "An X shape Chevron left Chevron right [PERSON_NAME] Available for hire A checkm…" at bounding box center [669, 320] width 1338 height 641
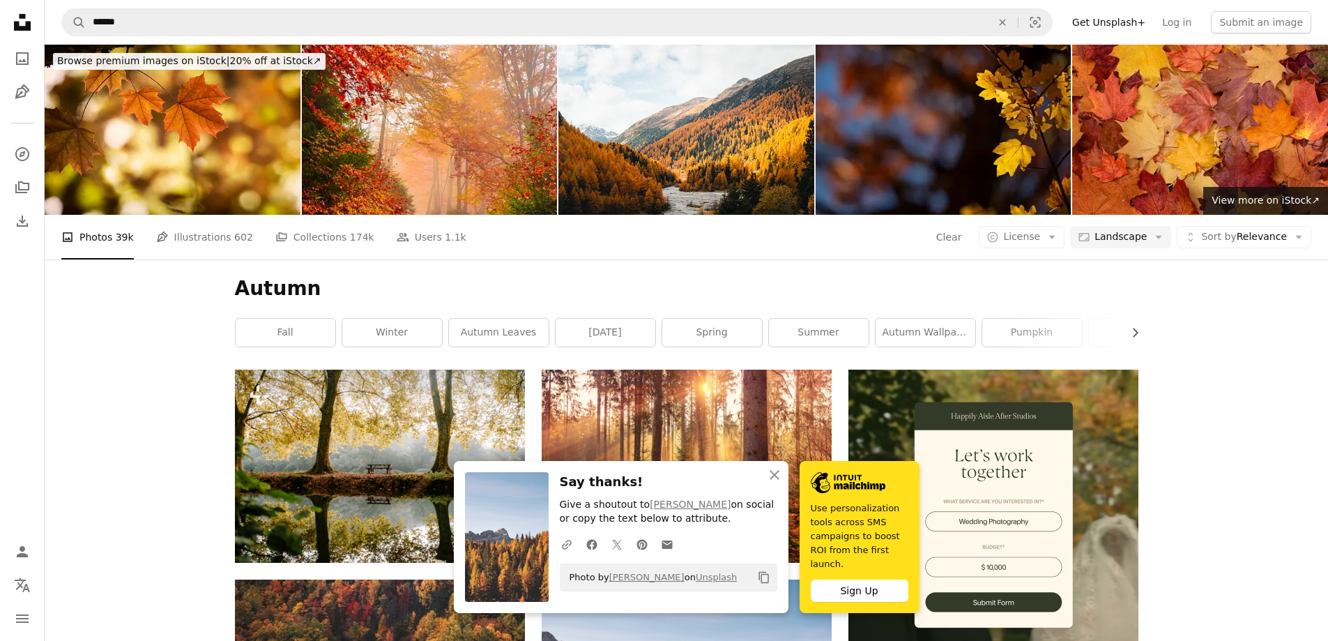
scroll to position [697, 0]
click at [783, 483] on icon "An X shape" at bounding box center [774, 474] width 17 height 17
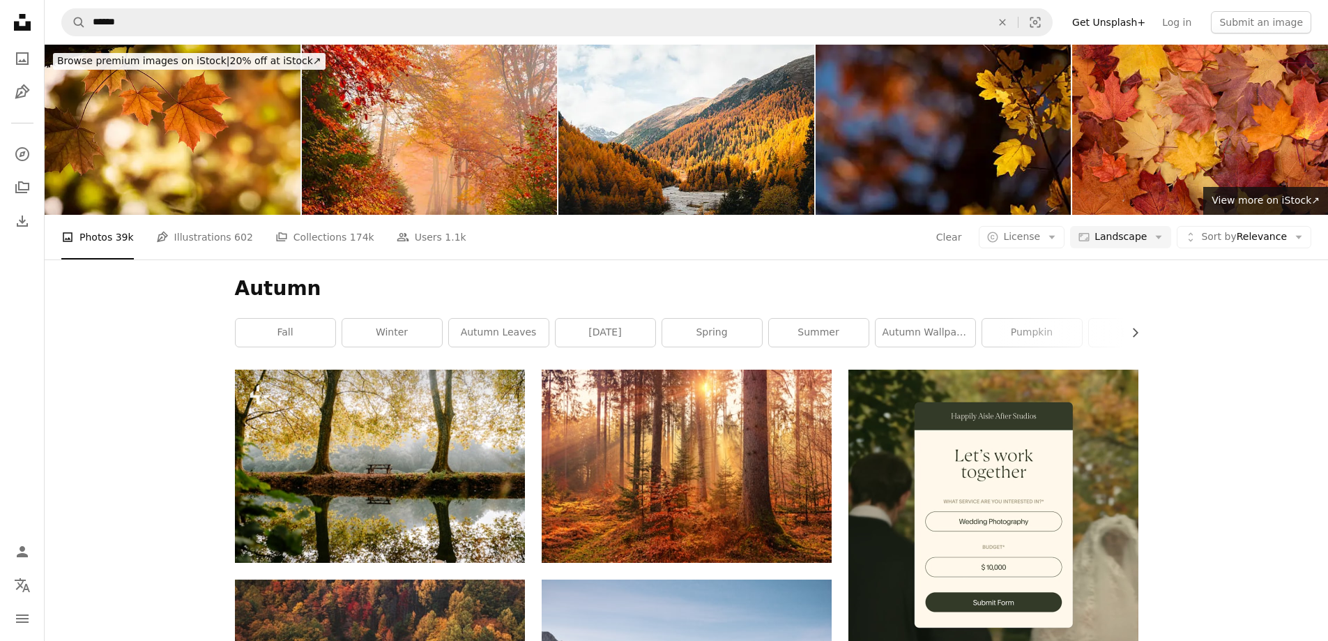
scroll to position [1531, 0]
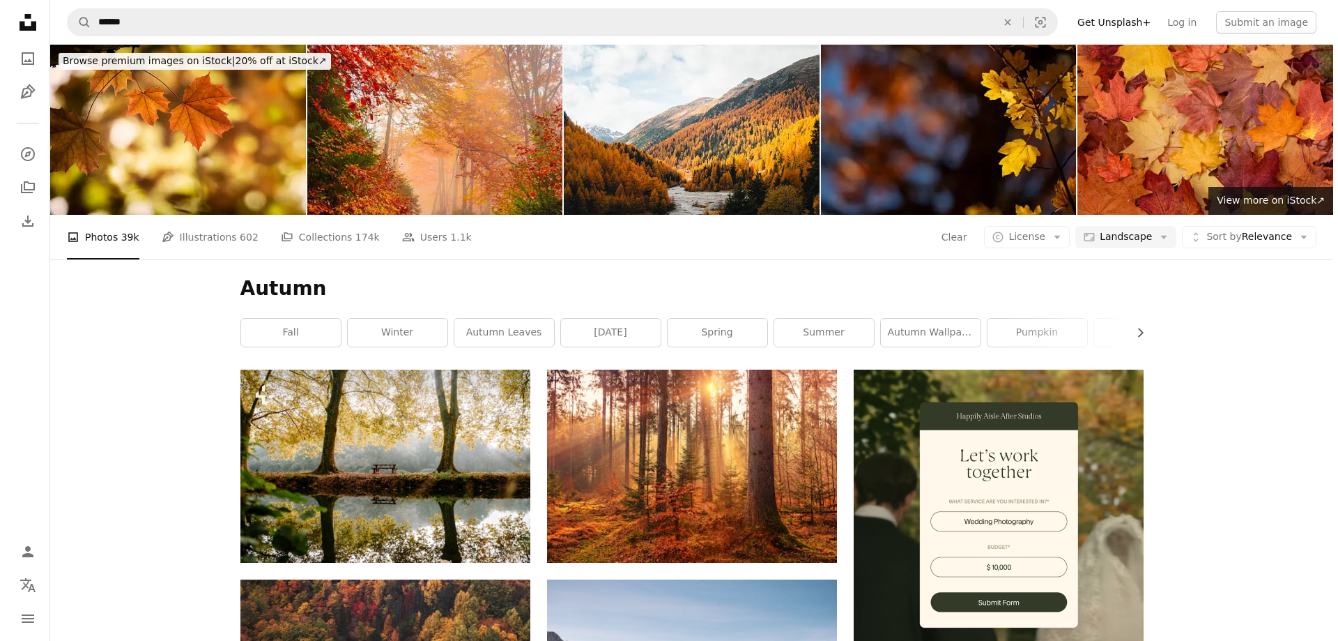
scroll to position [6201, 0]
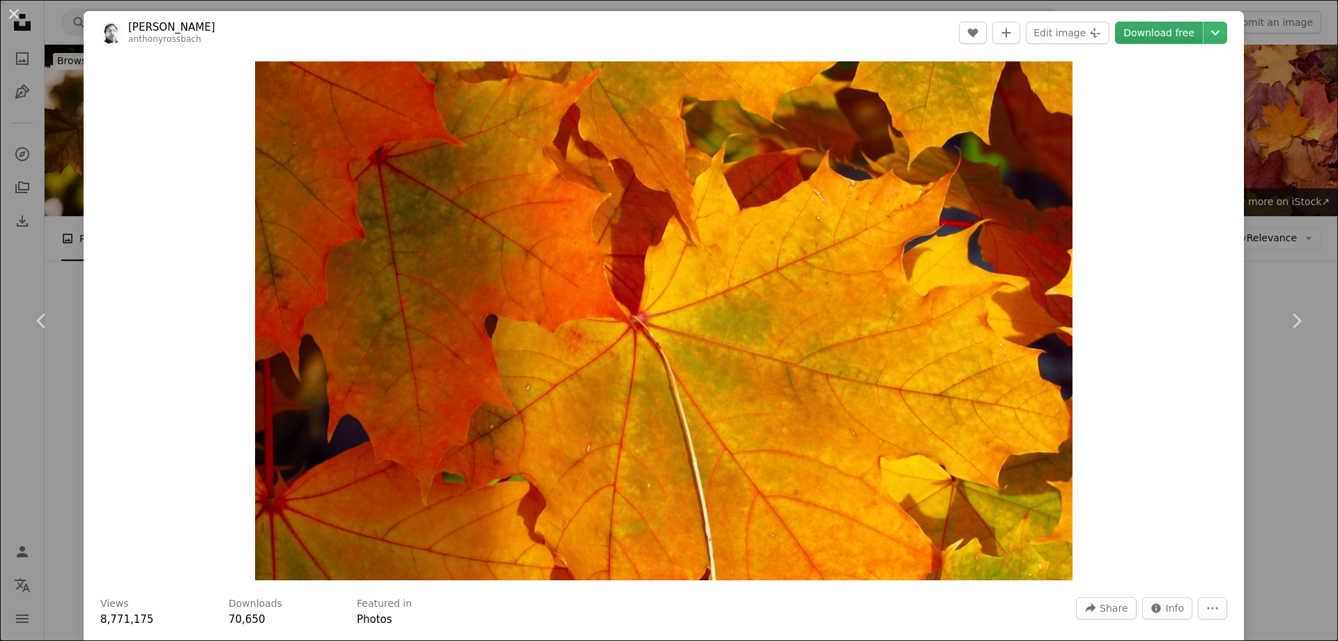
click at [1186, 28] on link "Download free" at bounding box center [1159, 33] width 88 height 22
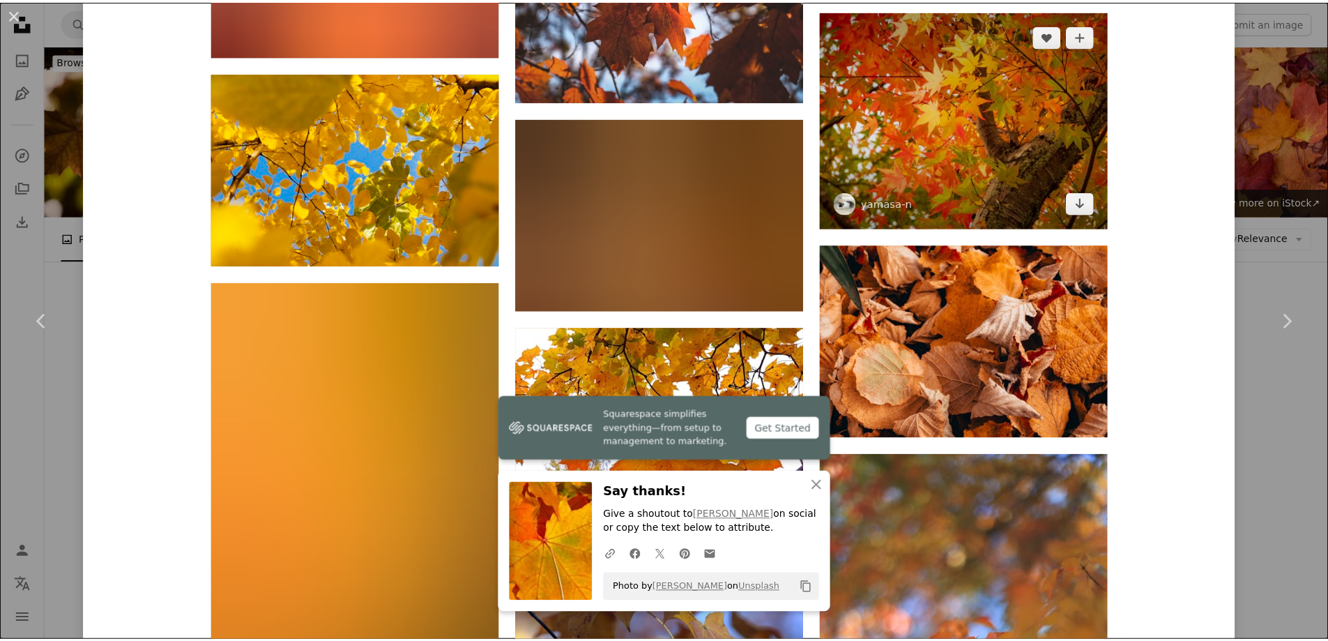
scroll to position [13736, 0]
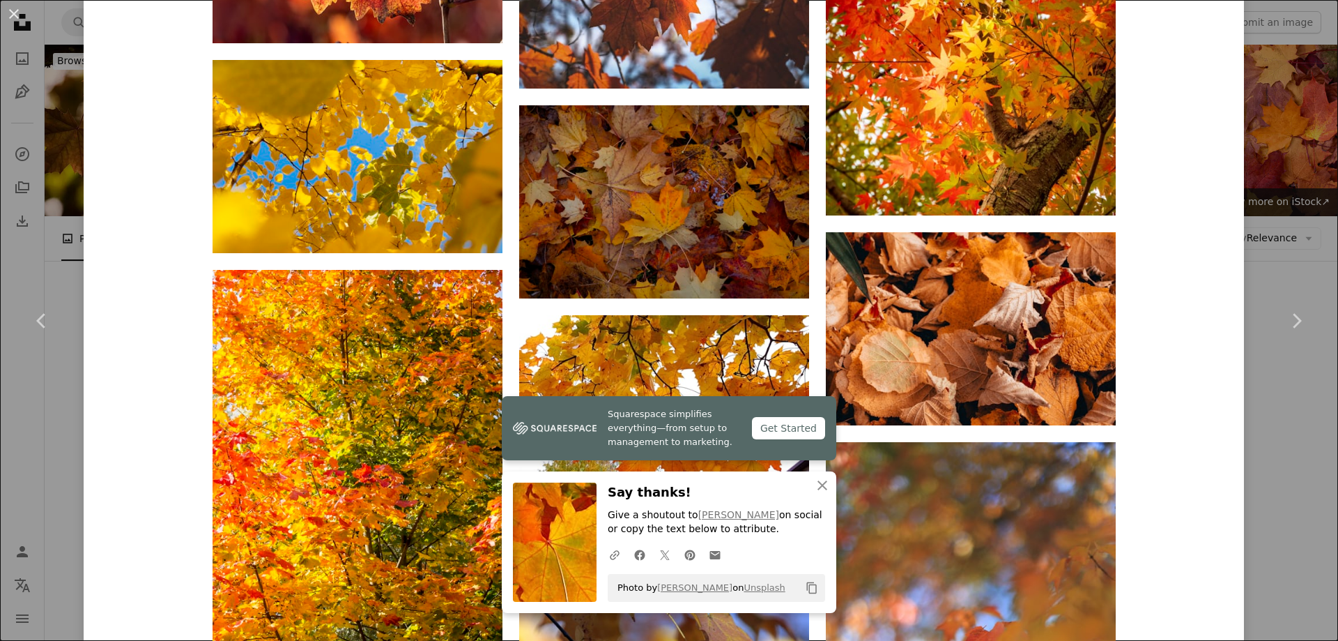
click at [1273, 147] on div "An X shape Chevron left Chevron right [PERSON_NAME] A heart A plus sign Edit im…" at bounding box center [669, 320] width 1338 height 641
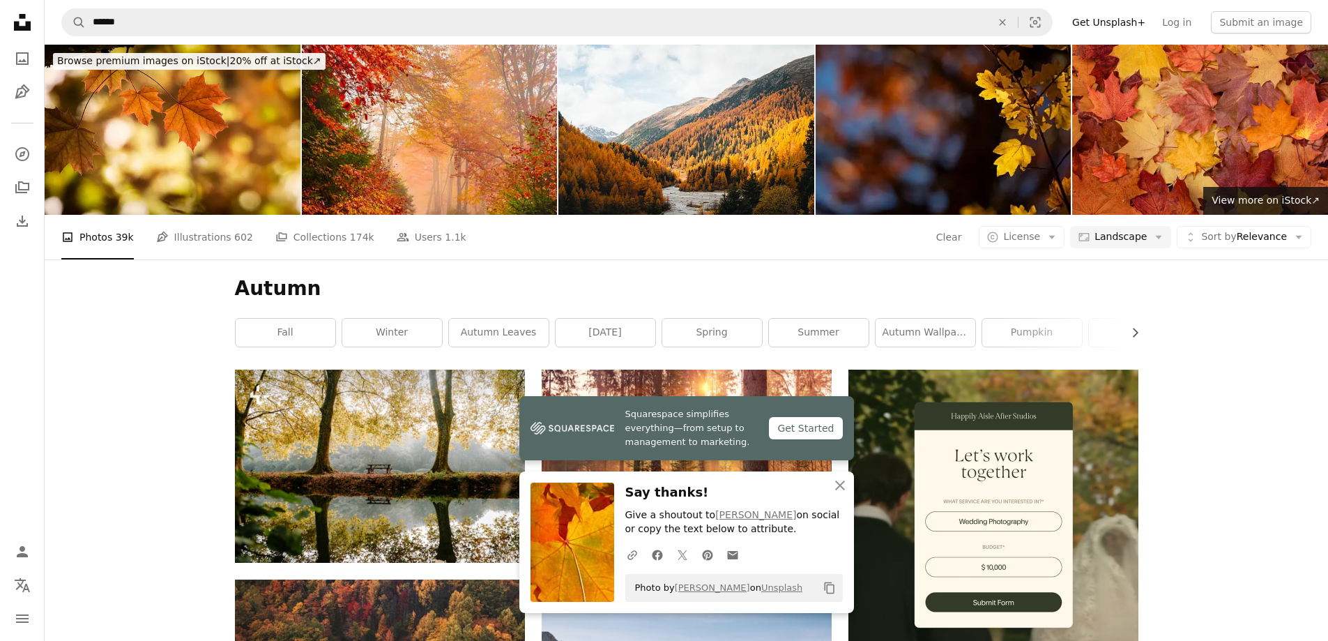
scroll to position [6689, 0]
click at [843, 487] on icon "button" at bounding box center [840, 485] width 10 height 10
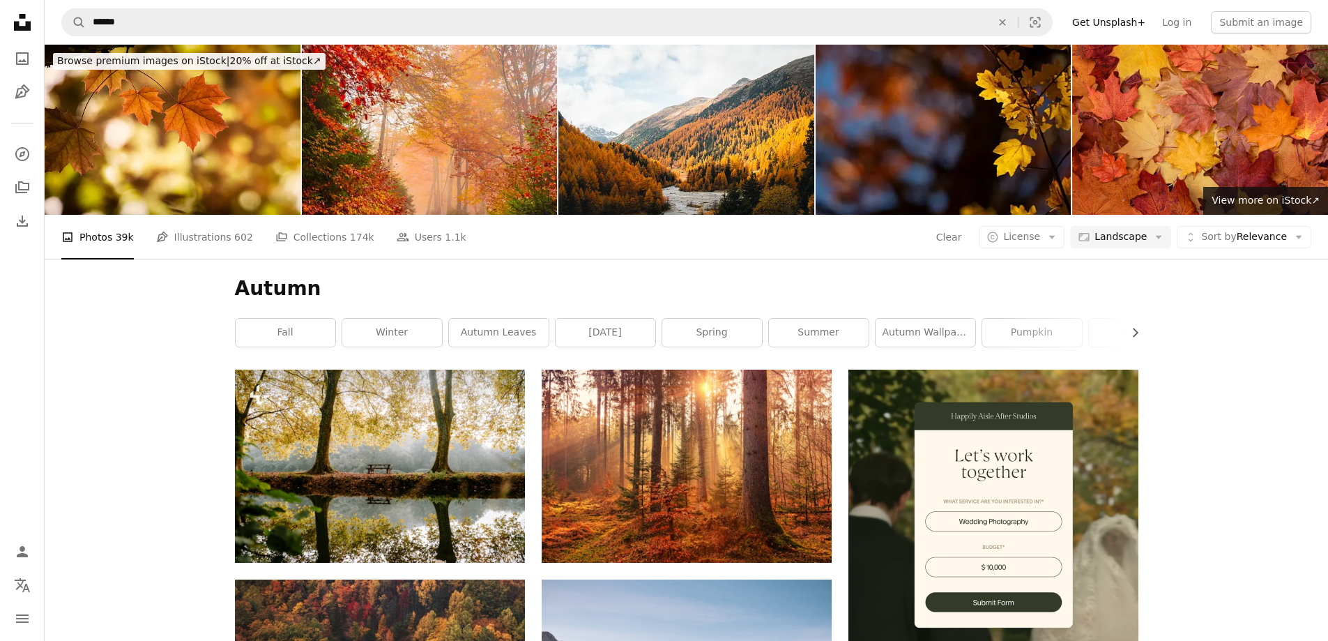
scroll to position [9478, 0]
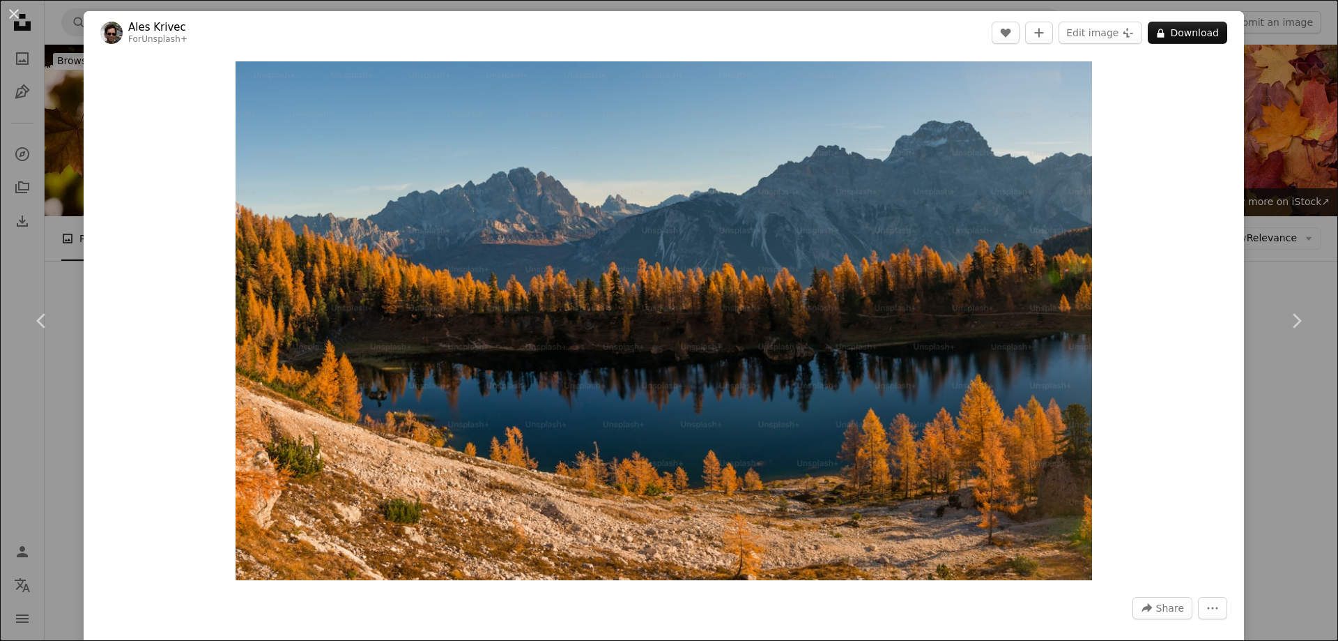
click at [48, 135] on div "An X shape Chevron left Chevron right Ales Krivec For Unsplash+ A heart A plus …" at bounding box center [669, 320] width 1338 height 641
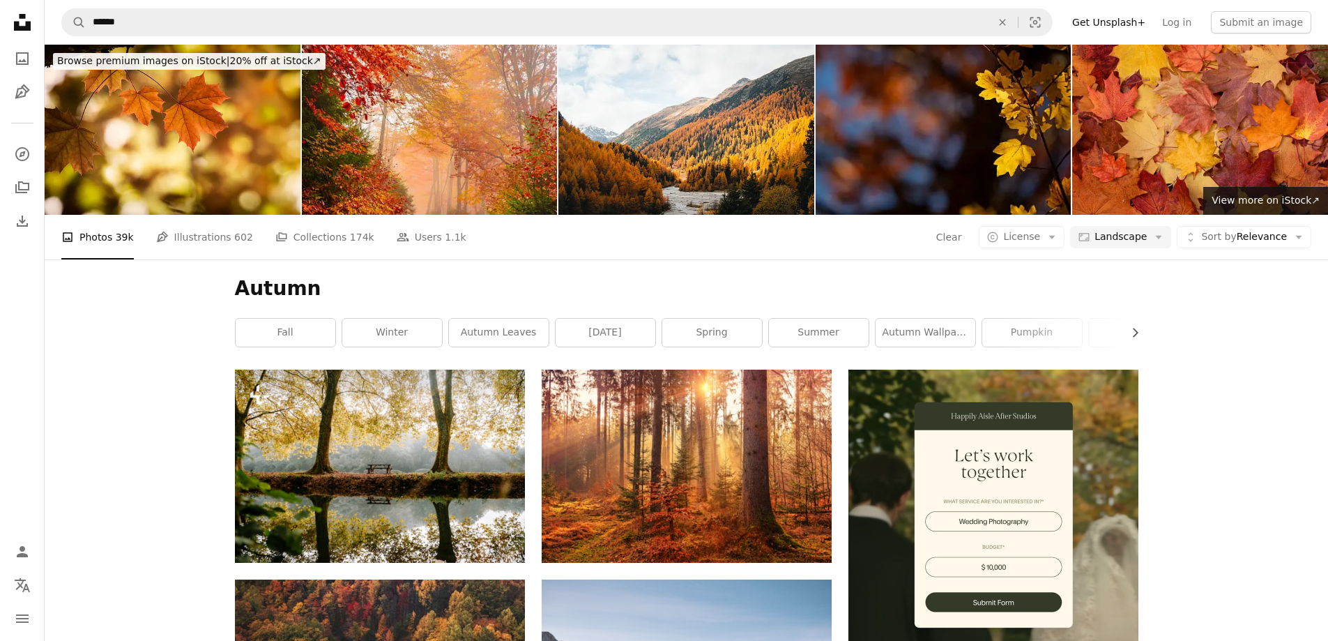
scroll to position [8362, 0]
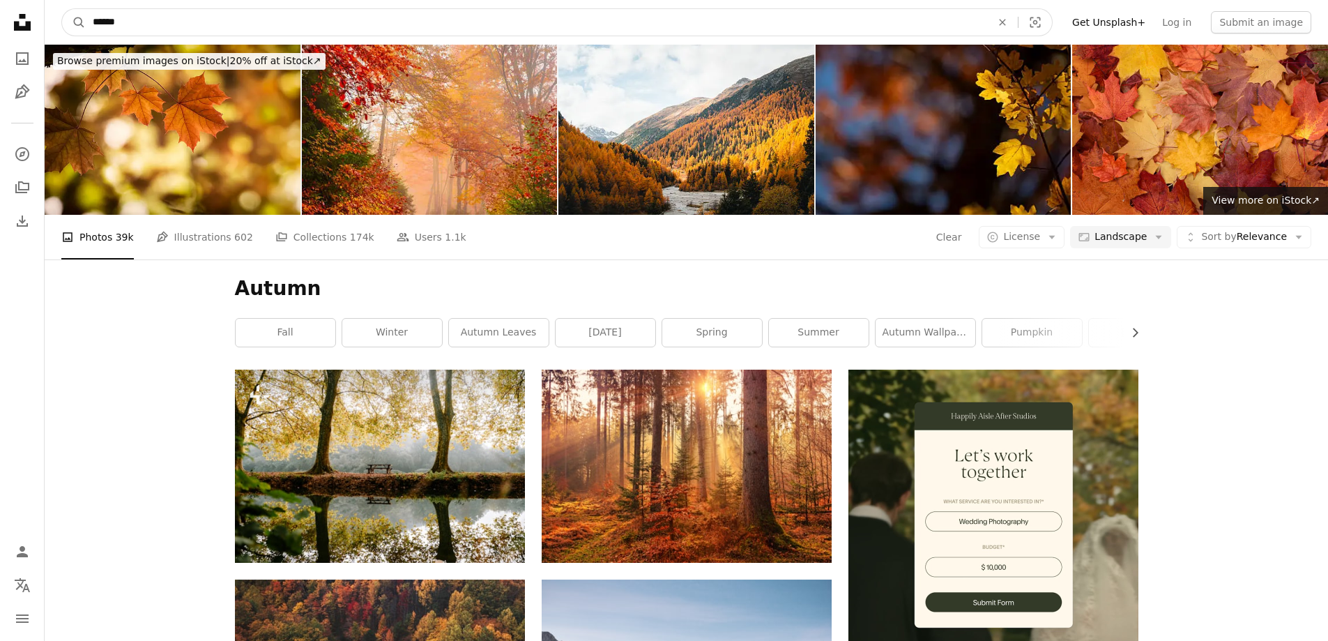
drag, startPoint x: 154, startPoint y: 22, endPoint x: 18, endPoint y: 16, distance: 136.1
paste input "*******"
type input "**********"
click button "A magnifying glass" at bounding box center [74, 22] width 24 height 26
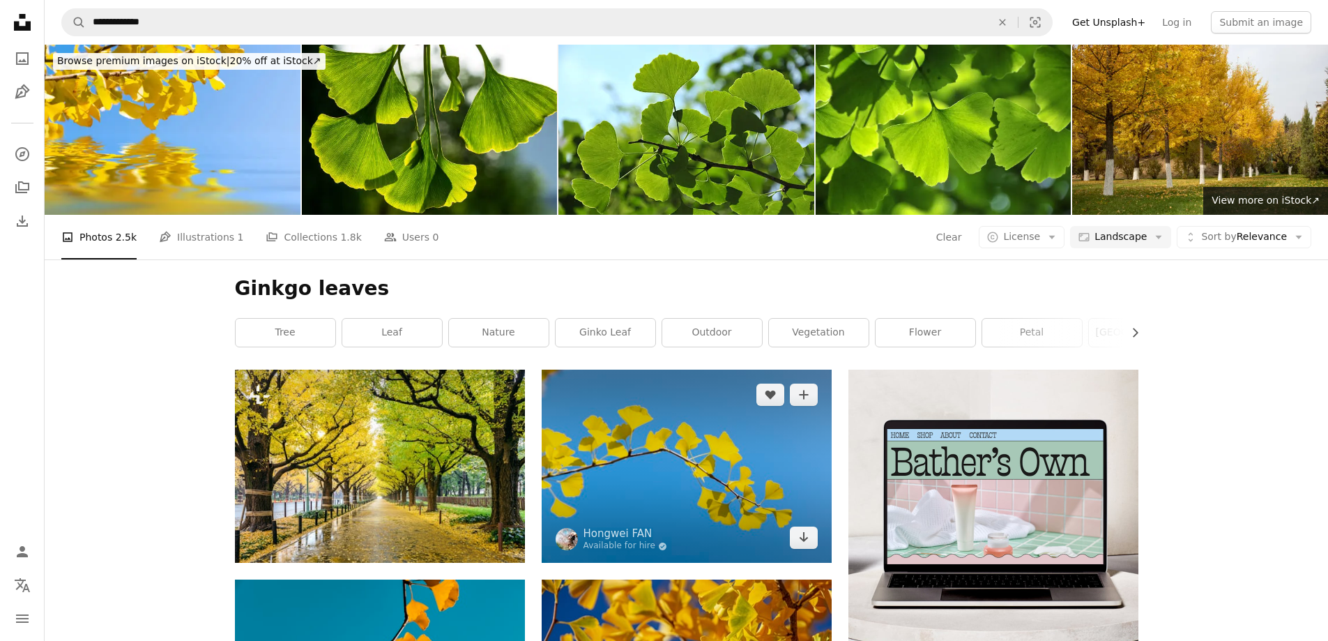
click at [762, 369] on img at bounding box center [687, 465] width 290 height 193
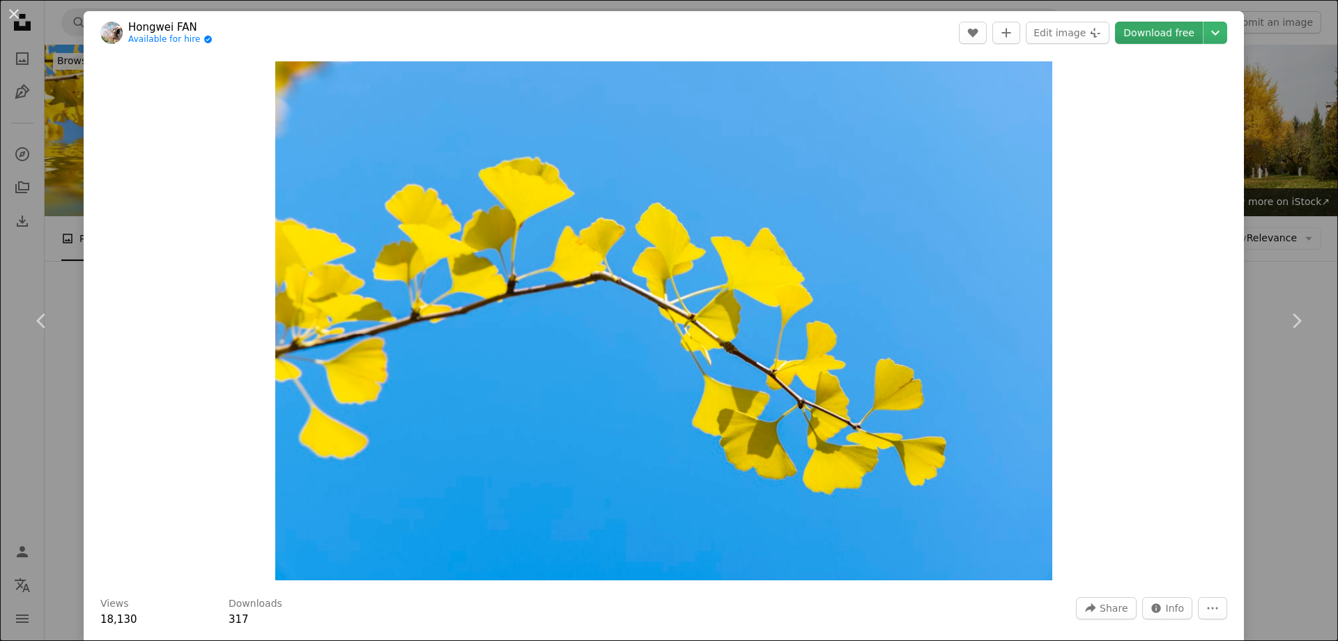
click at [1155, 33] on link "Download free" at bounding box center [1159, 33] width 88 height 22
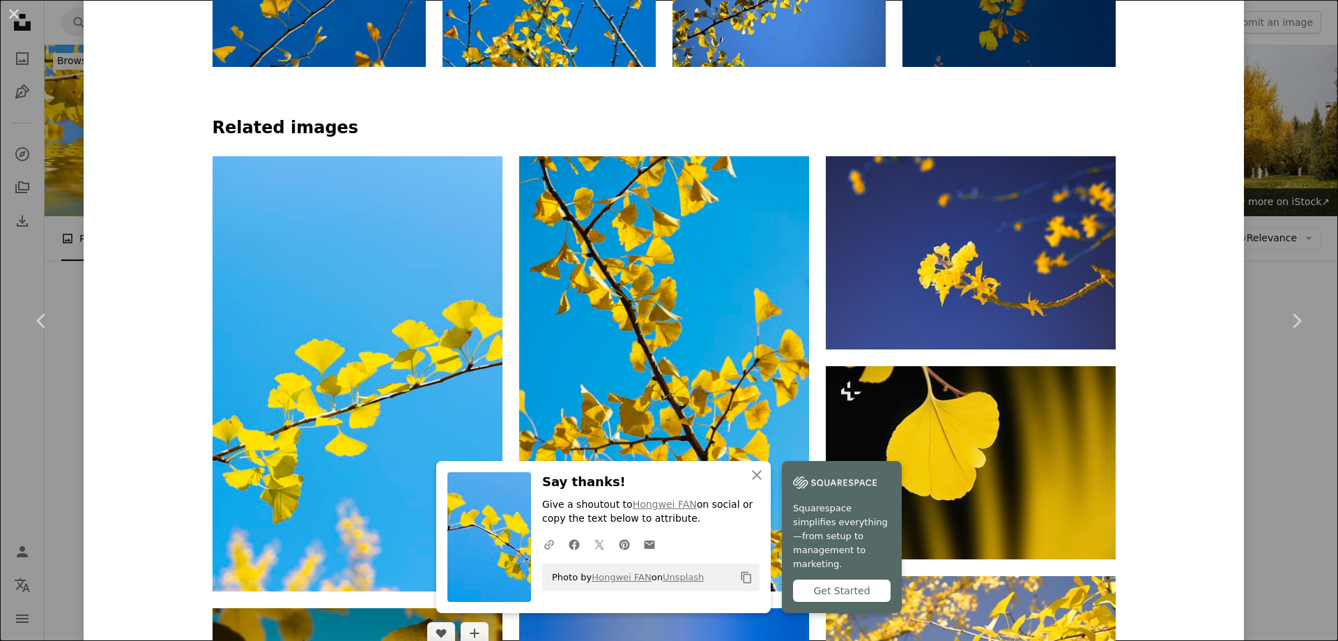
scroll to position [837, 0]
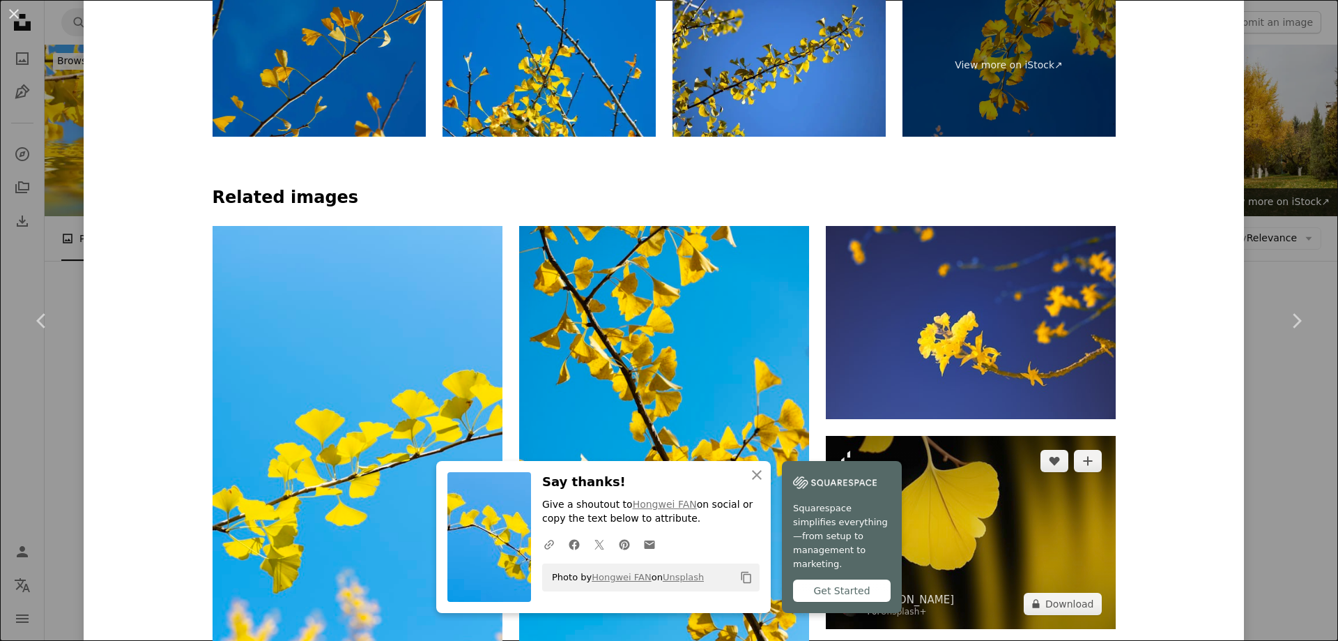
click at [989, 436] on img at bounding box center [971, 532] width 290 height 193
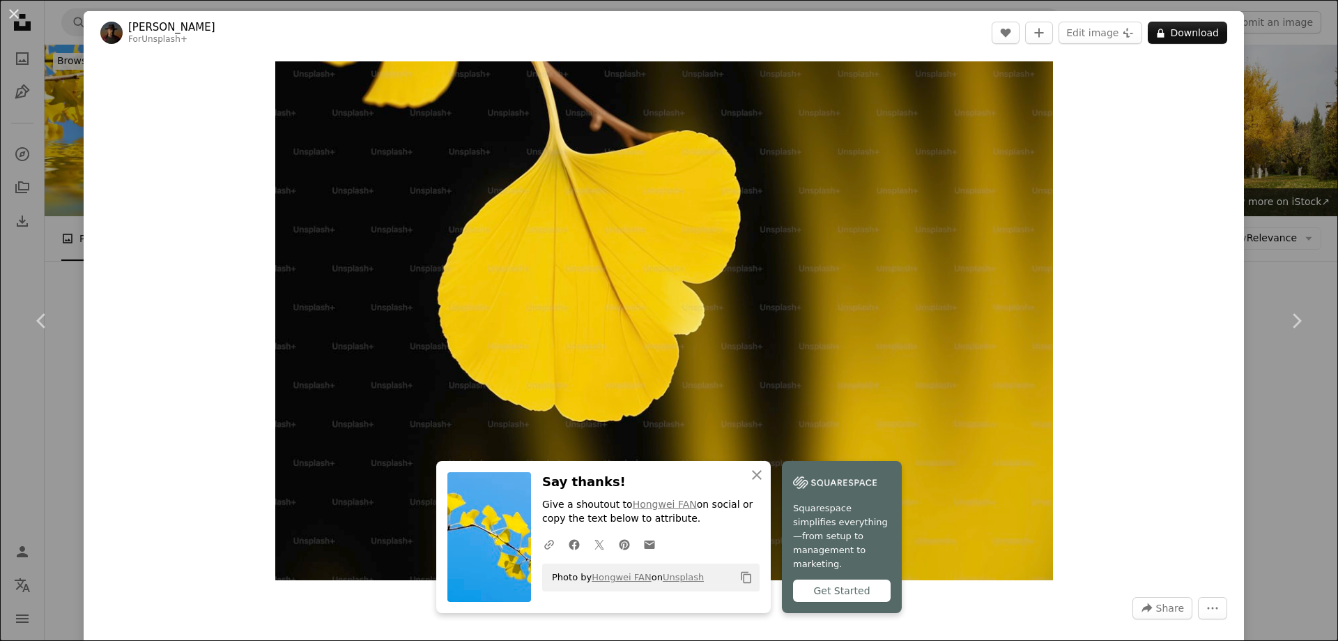
click at [1274, 146] on div "An X shape Chevron left Chevron right [PERSON_NAME] For Unsplash+ A heart A plu…" at bounding box center [669, 320] width 1338 height 641
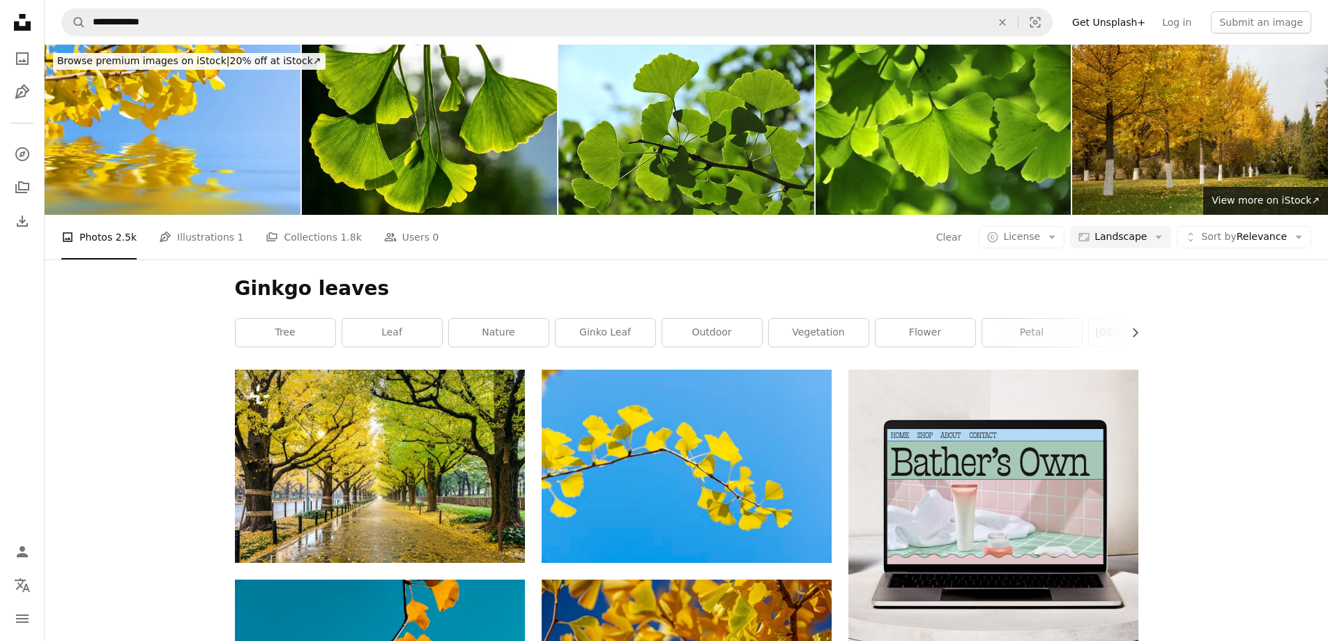
scroll to position [1046, 0]
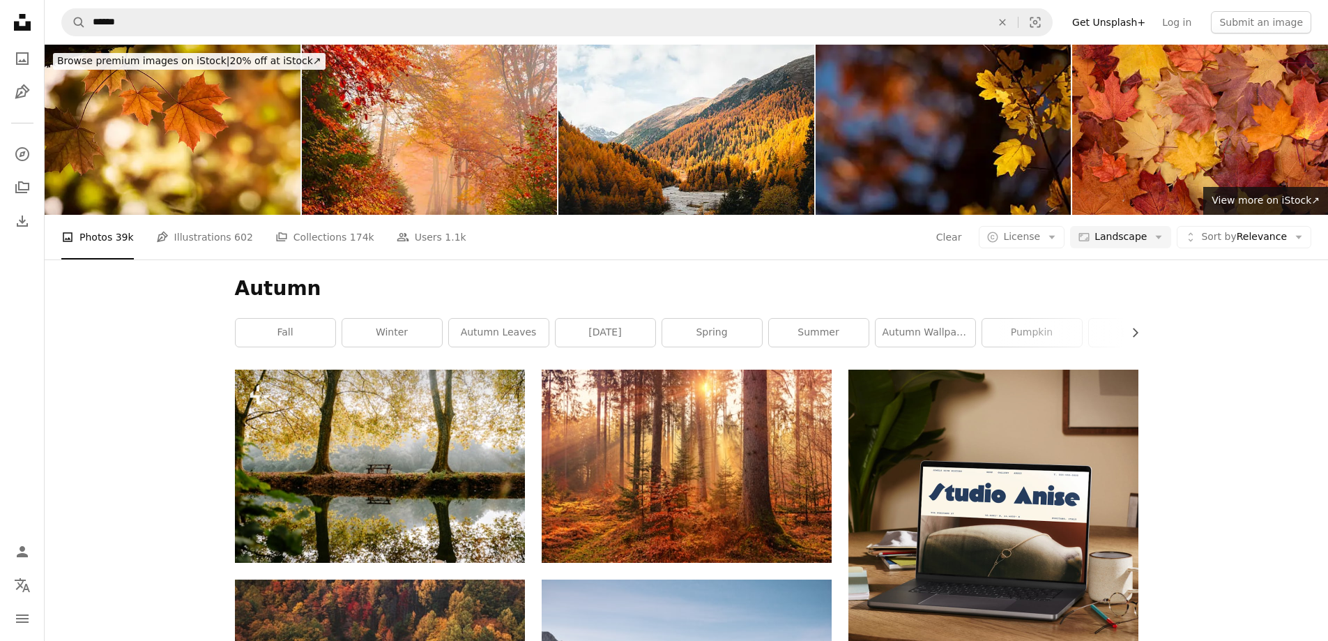
scroll to position [8920, 0]
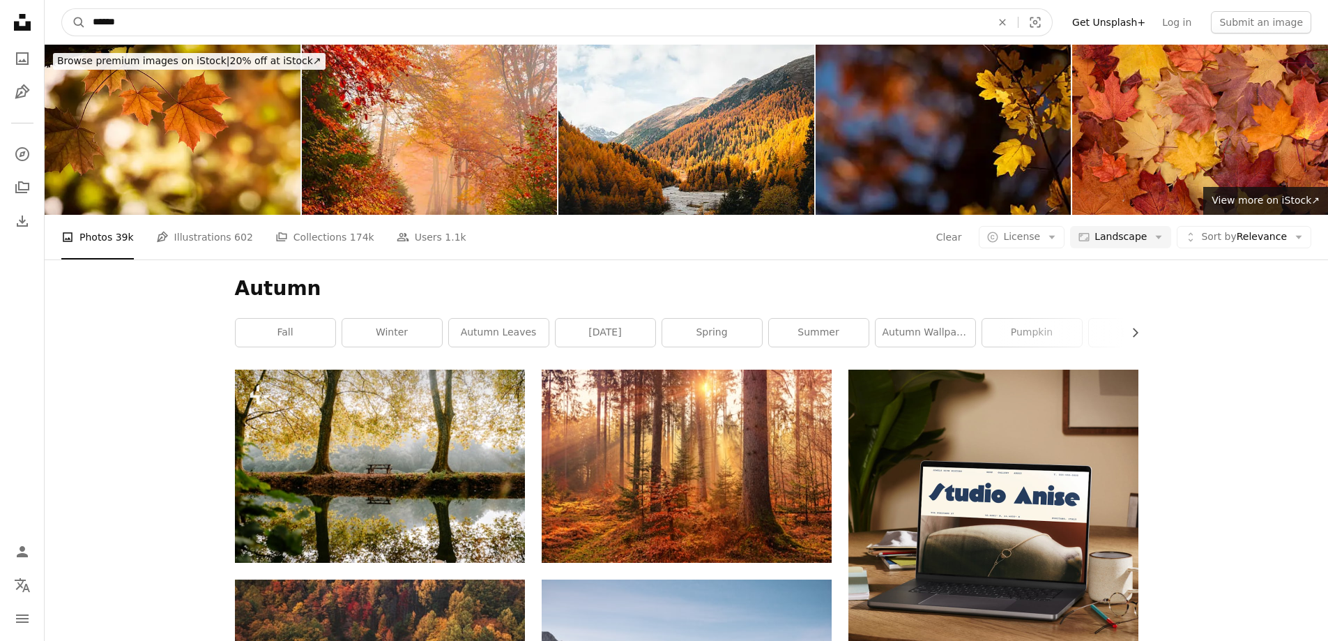
drag, startPoint x: 145, startPoint y: 24, endPoint x: 47, endPoint y: 22, distance: 98.3
click at [47, 22] on nav "A magnifying glass ****** An X shape Visual search Filters Get Unsplash+ Log in…" at bounding box center [686, 22] width 1283 height 45
paste input "*******"
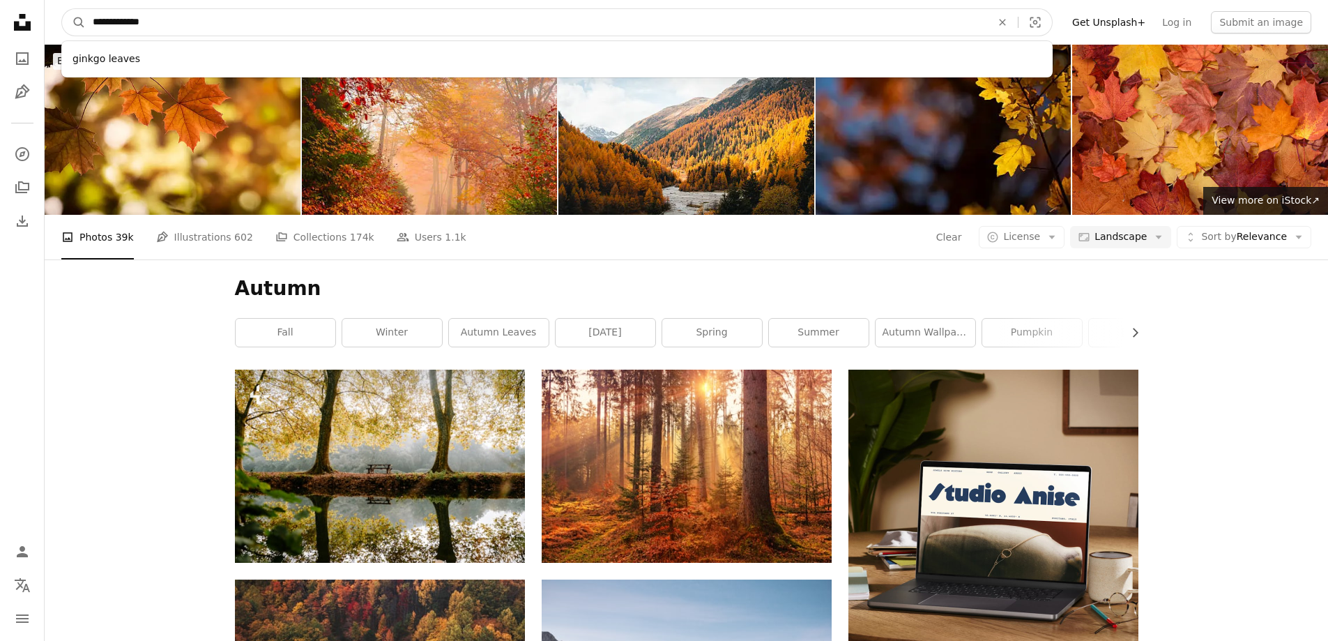
type input "**********"
click at [62, 9] on button "A magnifying glass" at bounding box center [74, 22] width 24 height 26
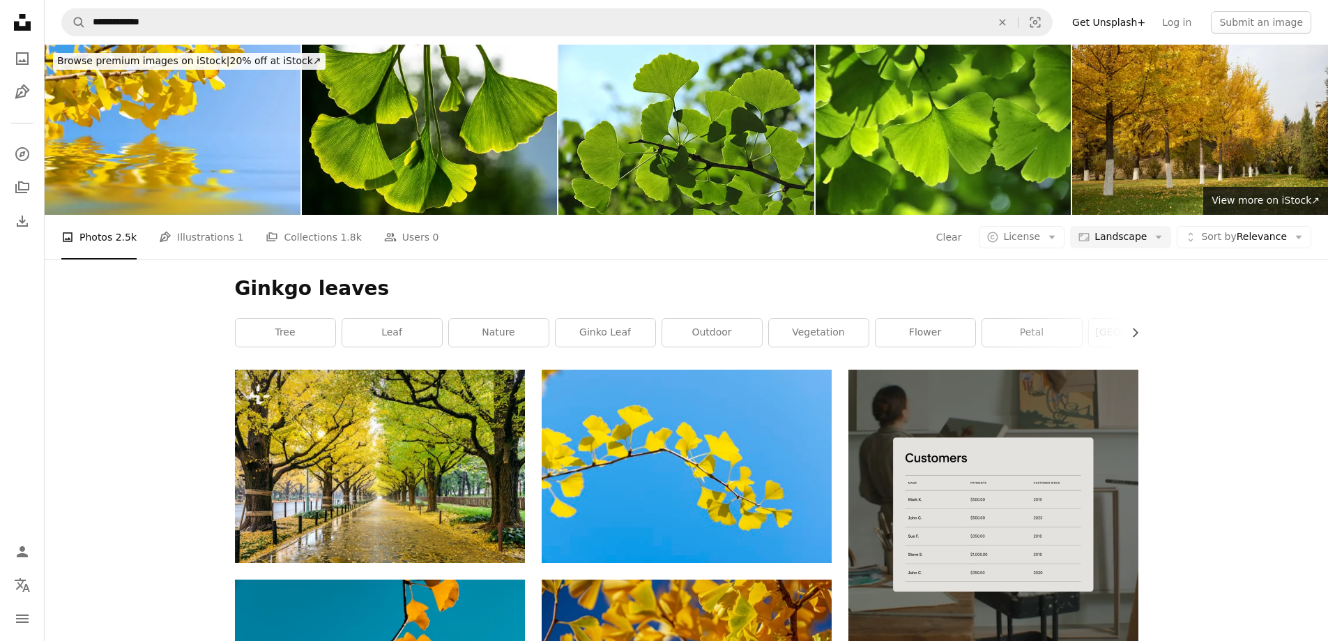
scroll to position [8017, 0]
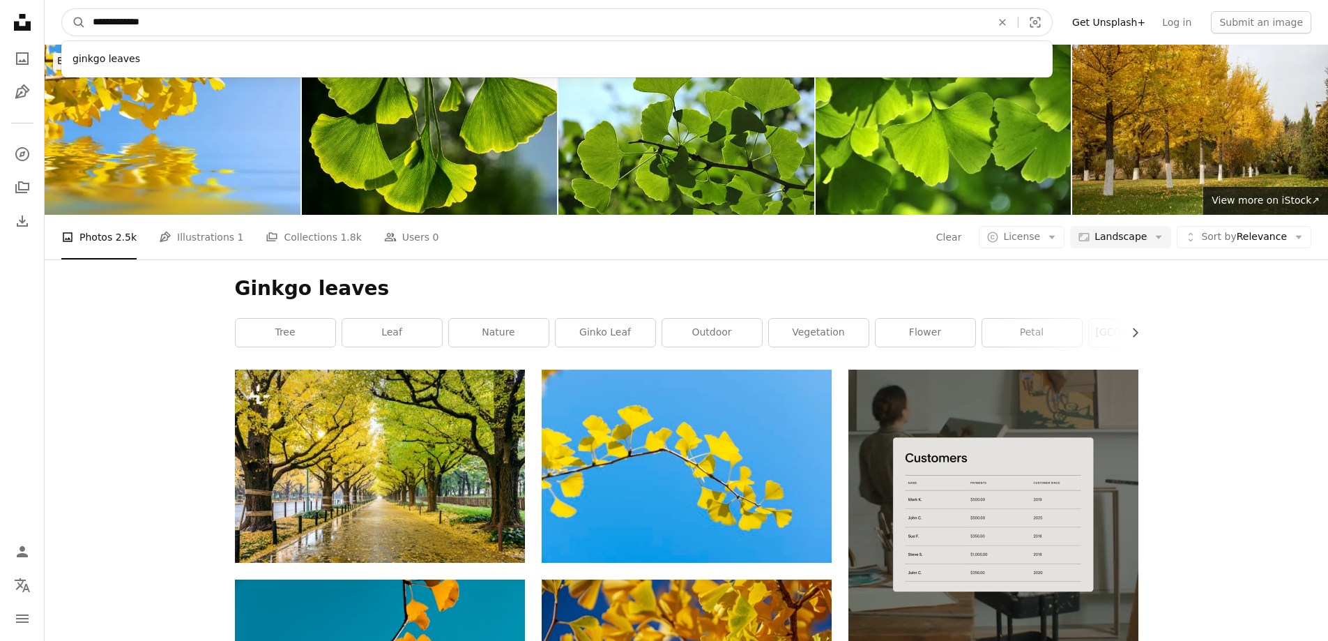
drag, startPoint x: 188, startPoint y: 14, endPoint x: 47, endPoint y: 13, distance: 140.1
click at [56, 16] on nav "**********" at bounding box center [686, 22] width 1283 height 45
paste input "Find visuals sitewide"
type input "**********"
click button "A magnifying glass" at bounding box center [74, 22] width 24 height 26
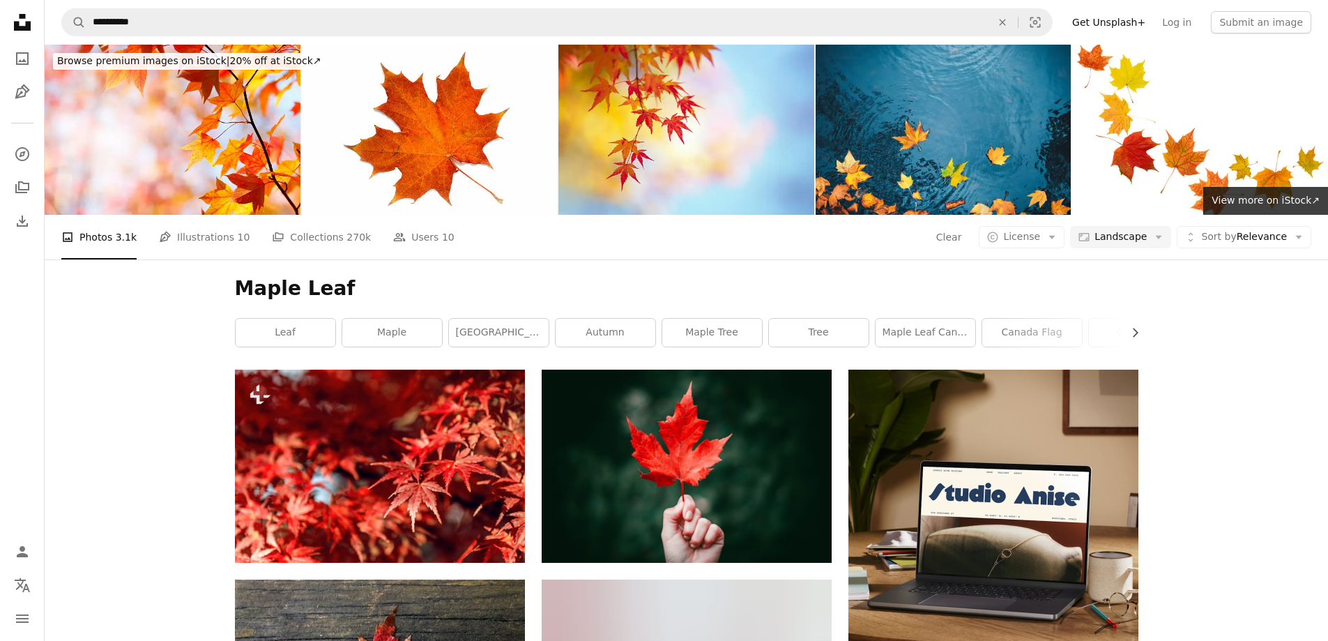
scroll to position [8853, 0]
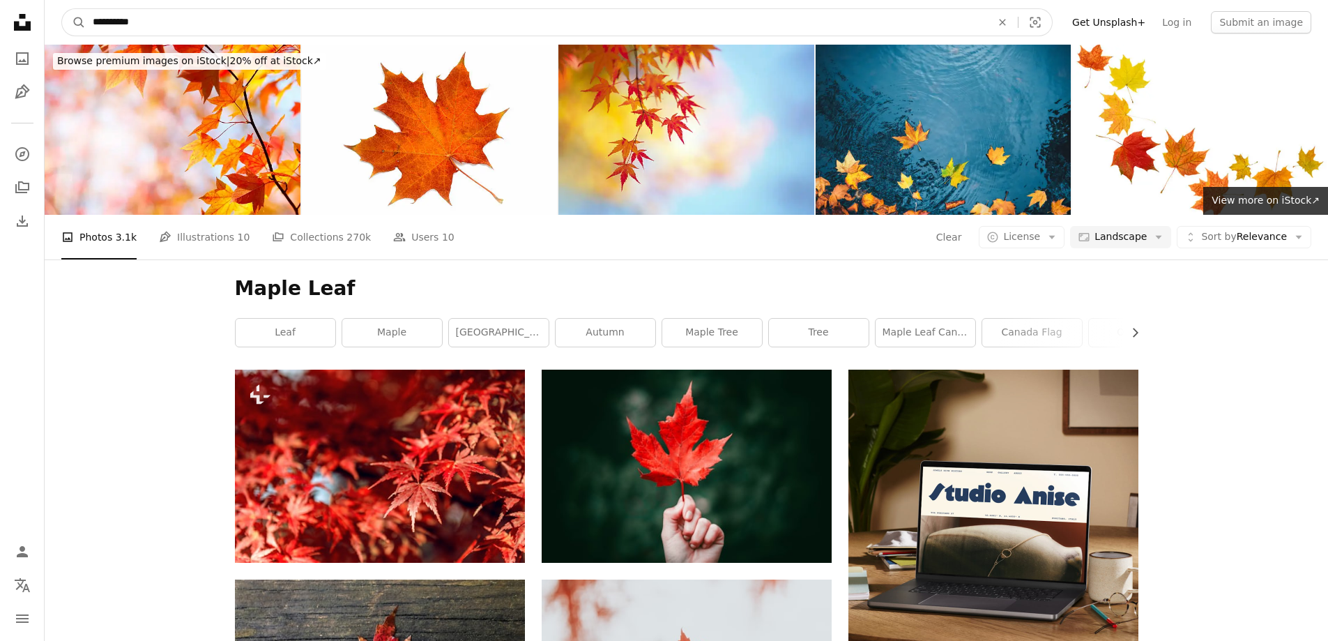
drag, startPoint x: 118, startPoint y: 23, endPoint x: 183, endPoint y: 23, distance: 64.8
click at [118, 23] on input "**********" at bounding box center [536, 22] width 901 height 26
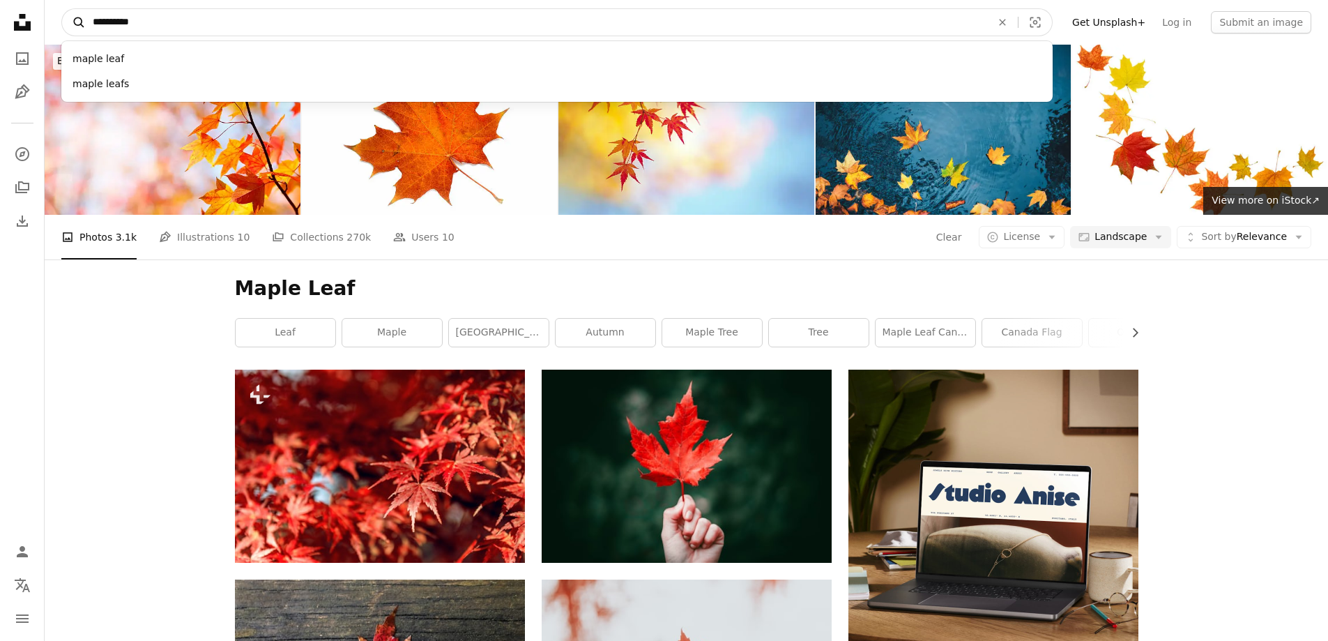
drag, startPoint x: 146, startPoint y: 24, endPoint x: 65, endPoint y: 24, distance: 80.9
click at [65, 24] on form "**********" at bounding box center [556, 22] width 991 height 28
paste input "Find visuals sitewide"
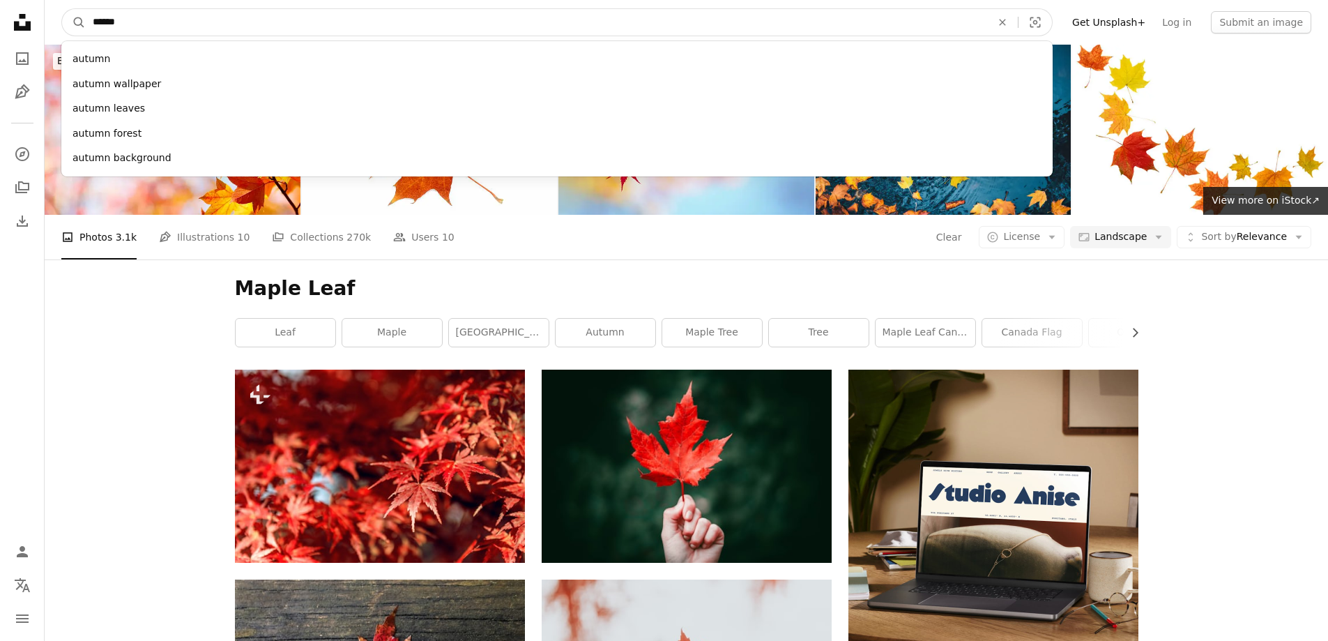
type input "******"
click at [62, 9] on button "A magnifying glass" at bounding box center [74, 22] width 24 height 26
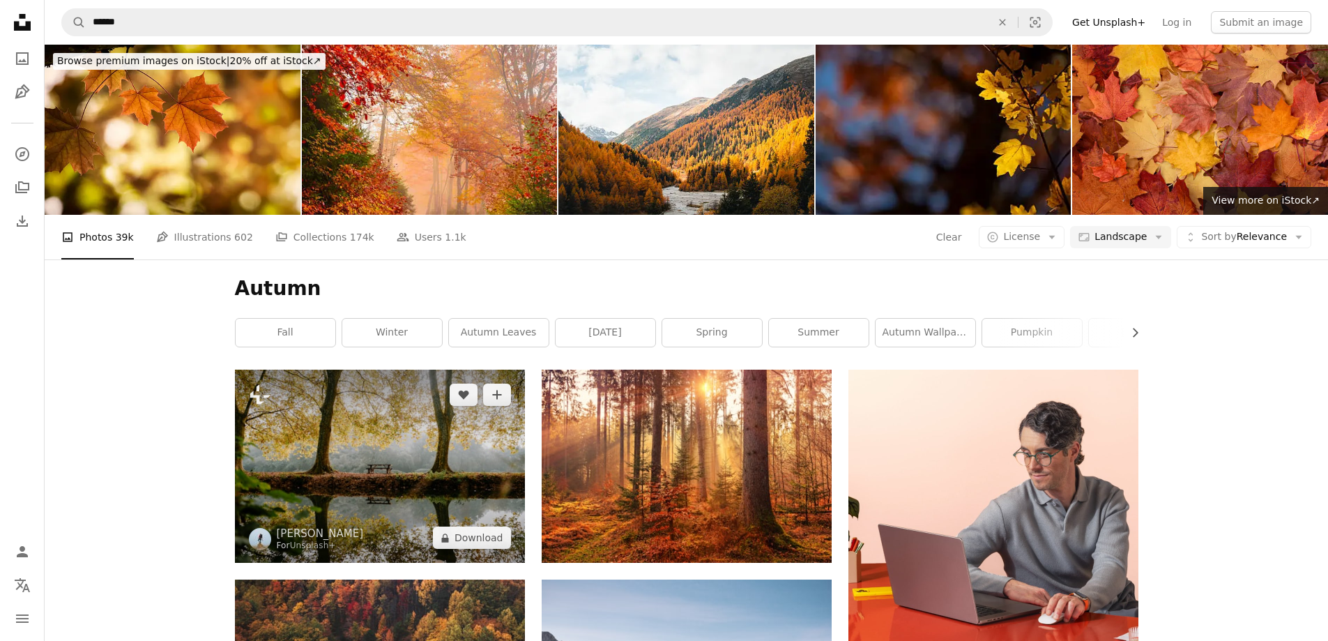
click at [385, 369] on img at bounding box center [380, 465] width 290 height 193
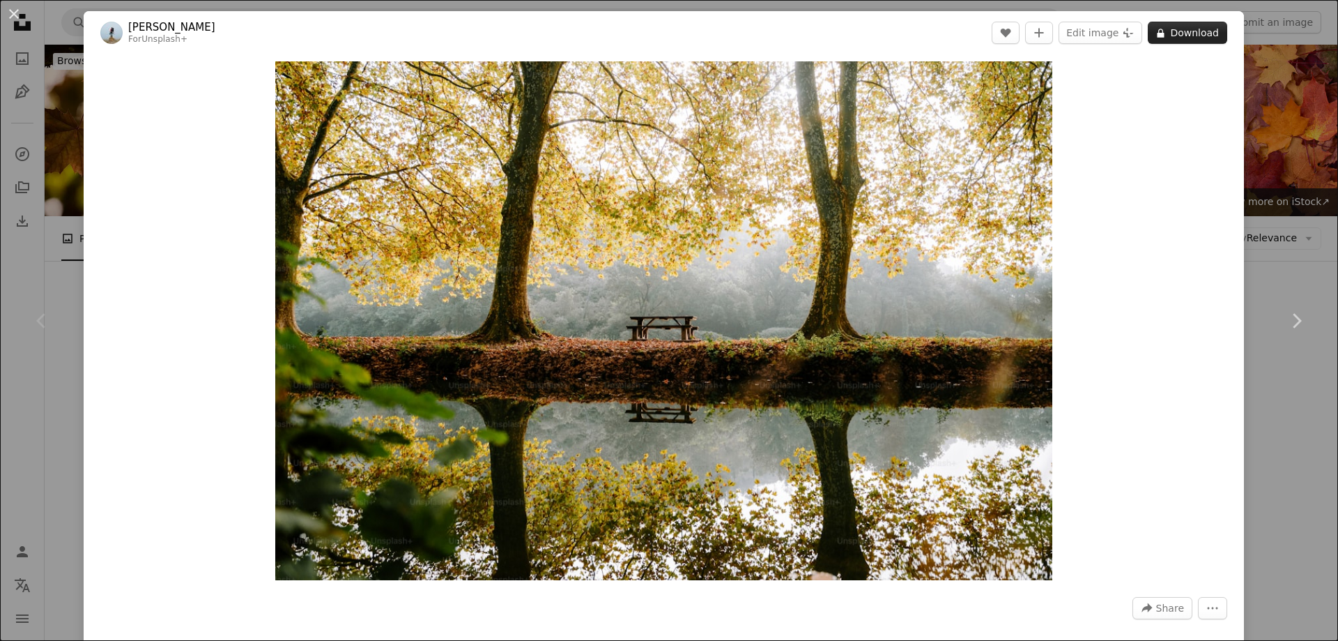
click at [1185, 31] on button "A lock Download" at bounding box center [1187, 33] width 79 height 22
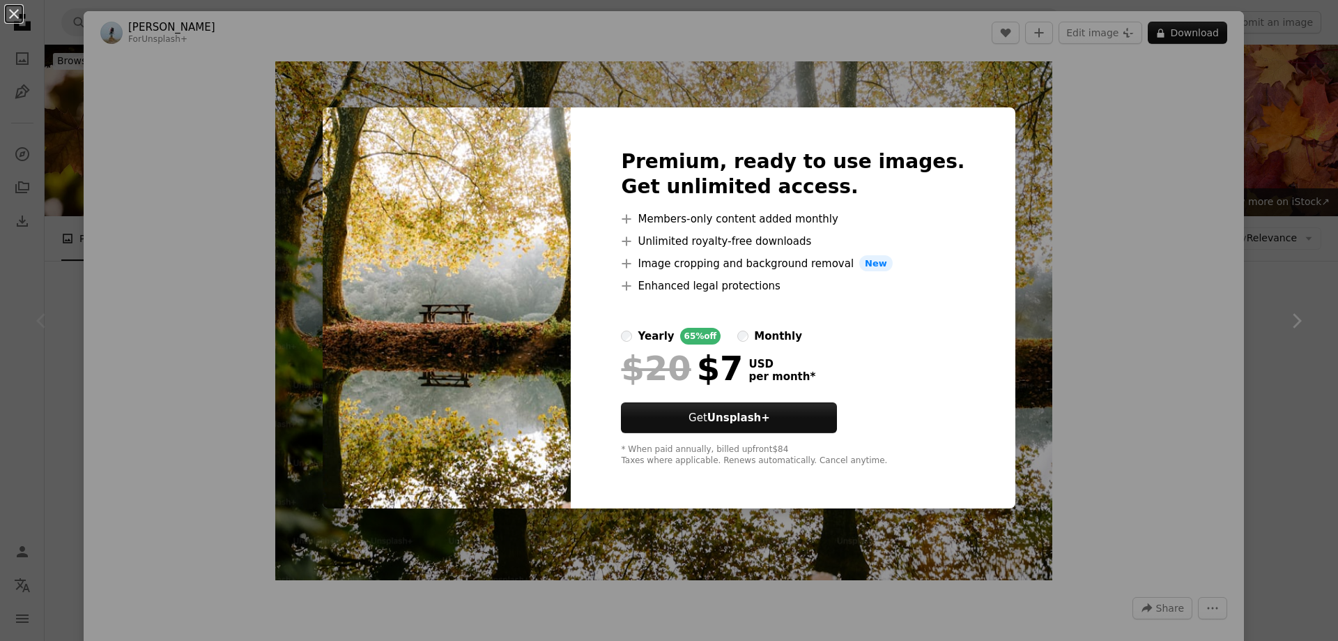
click at [1051, 165] on div "An X shape Premium, ready to use images. Get unlimited access. A plus sign Memb…" at bounding box center [669, 320] width 1338 height 641
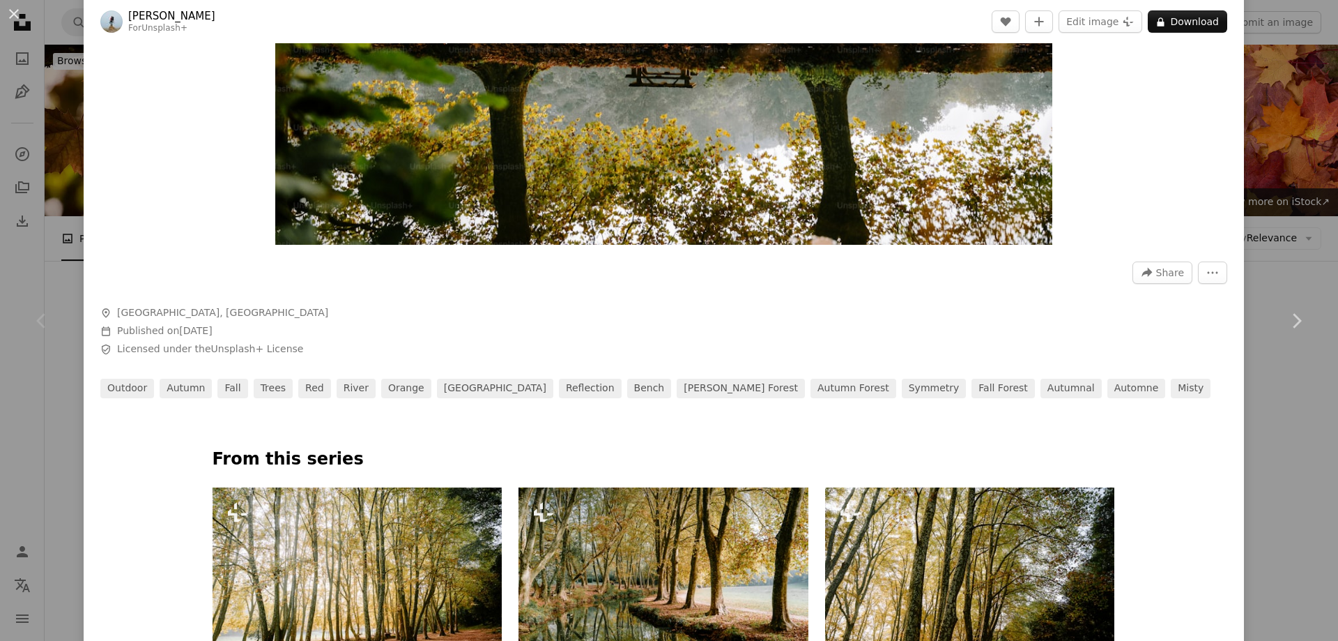
scroll to position [70, 0]
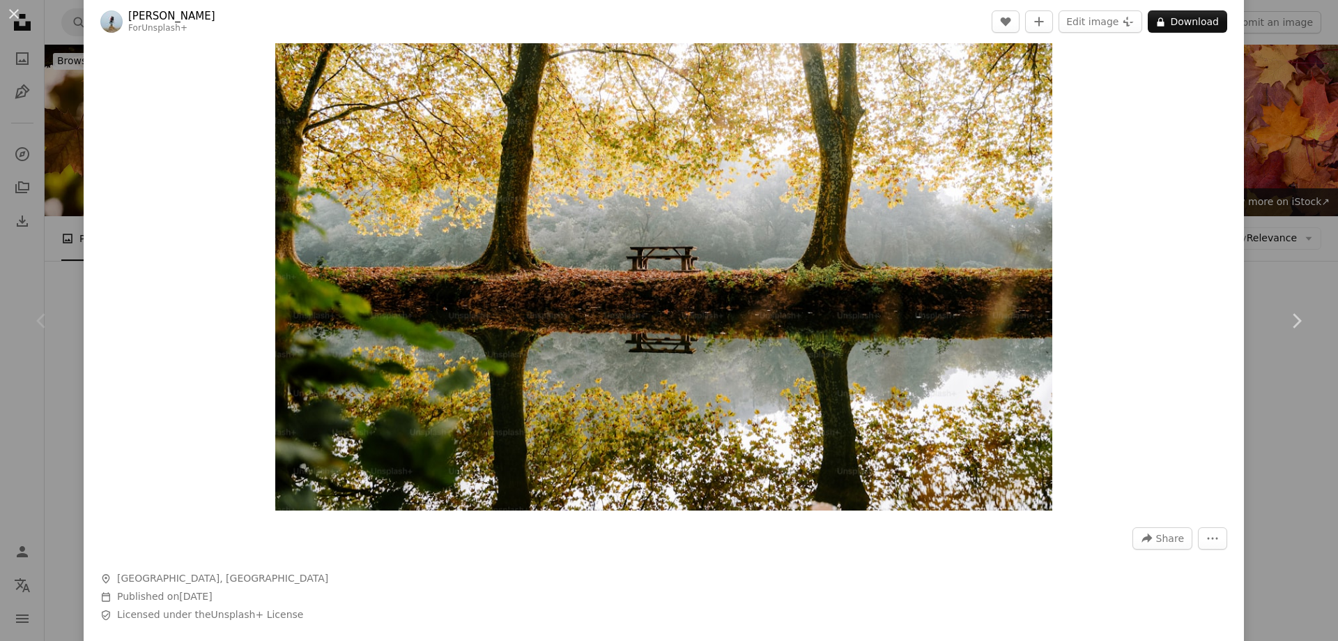
click at [724, 252] on img "Zoom in on this image" at bounding box center [664, 251] width 778 height 519
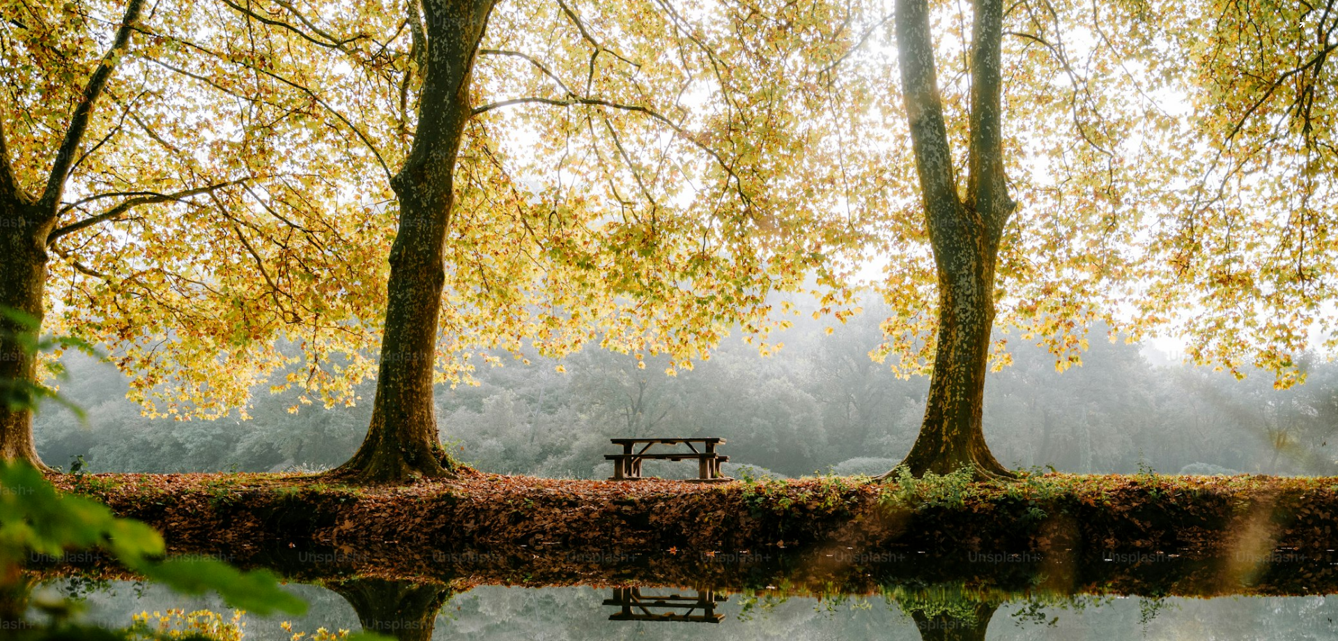
scroll to position [123, 0]
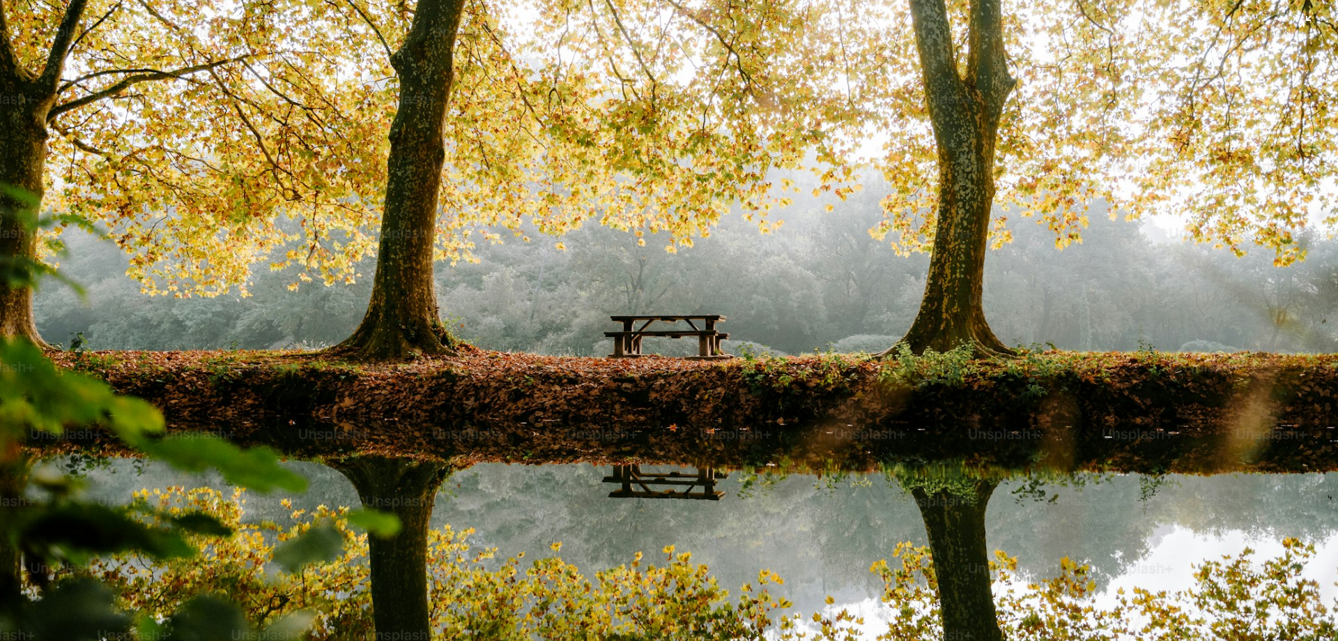
click at [703, 231] on img "Zoom out on this image" at bounding box center [669, 323] width 1340 height 893
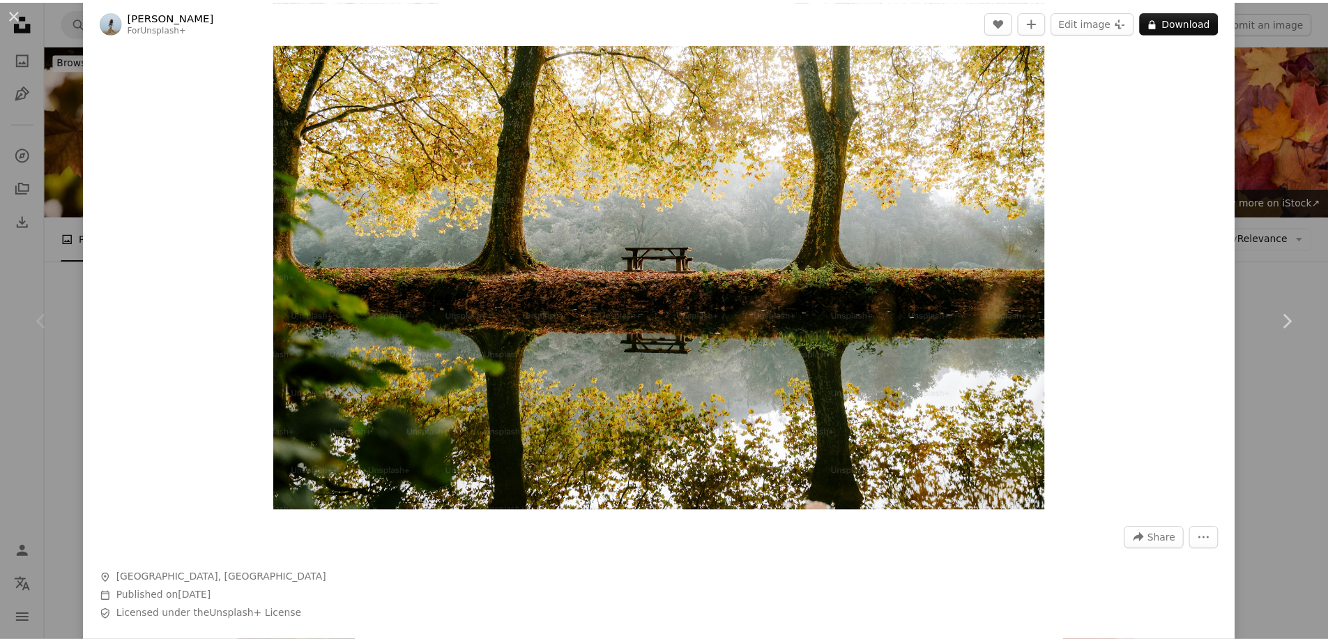
scroll to position [61, 0]
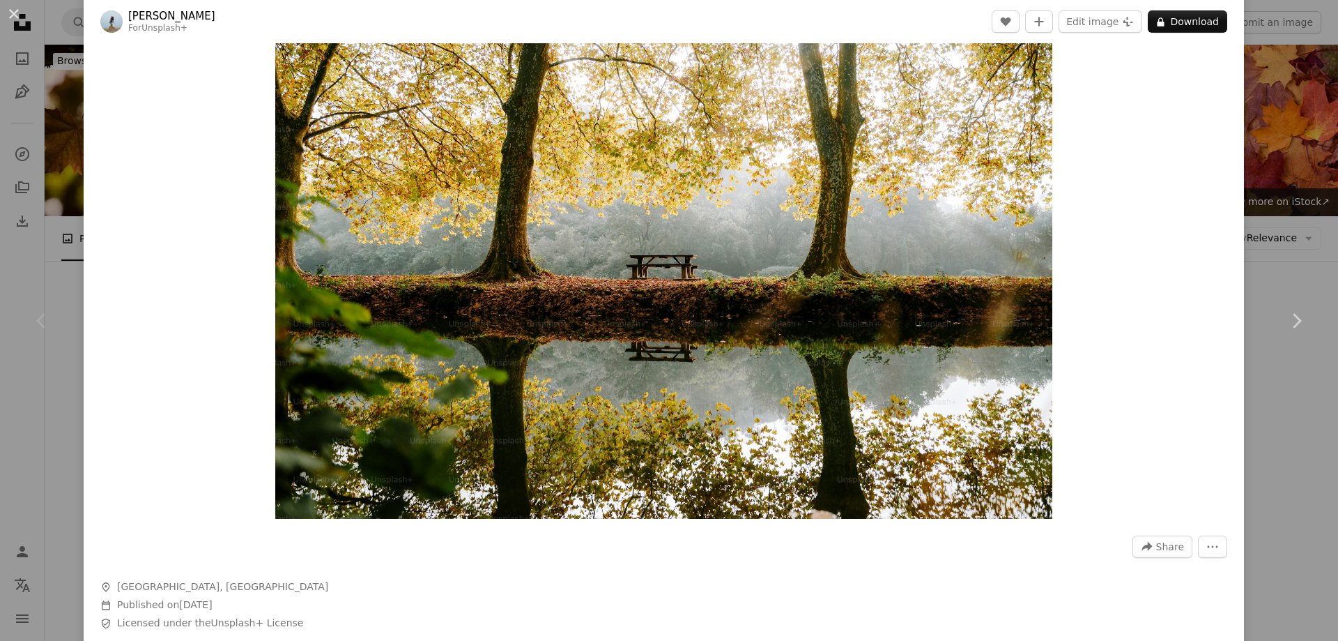
click at [1266, 194] on div "An X shape Chevron left Chevron right [PERSON_NAME] For Unsplash+ A heart A plu…" at bounding box center [669, 320] width 1338 height 641
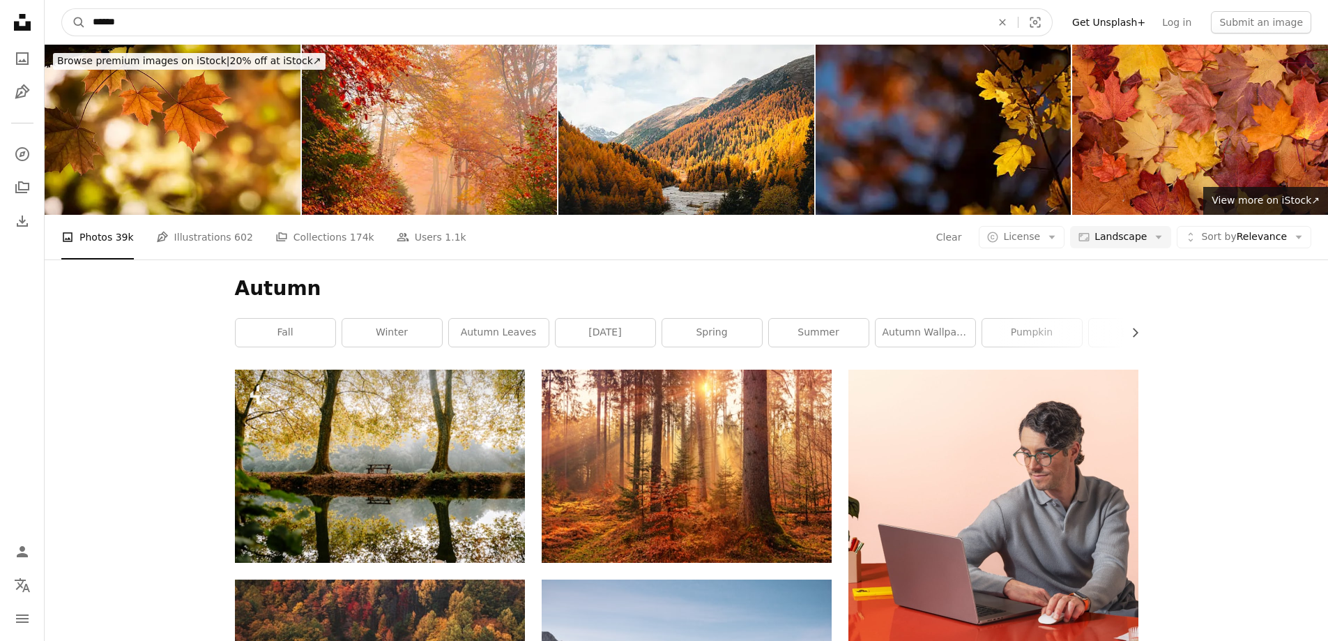
drag, startPoint x: 138, startPoint y: 20, endPoint x: 32, endPoint y: 28, distance: 106.3
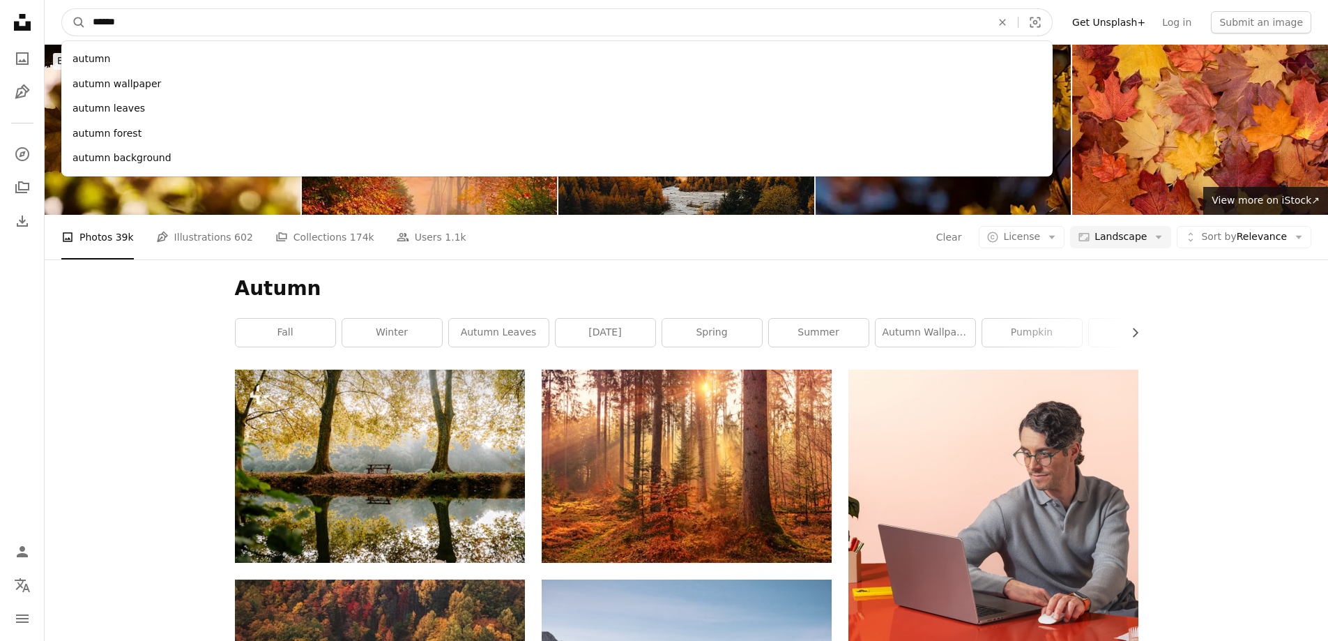
paste input "********"
type input "**********"
click button "A magnifying glass" at bounding box center [74, 22] width 24 height 26
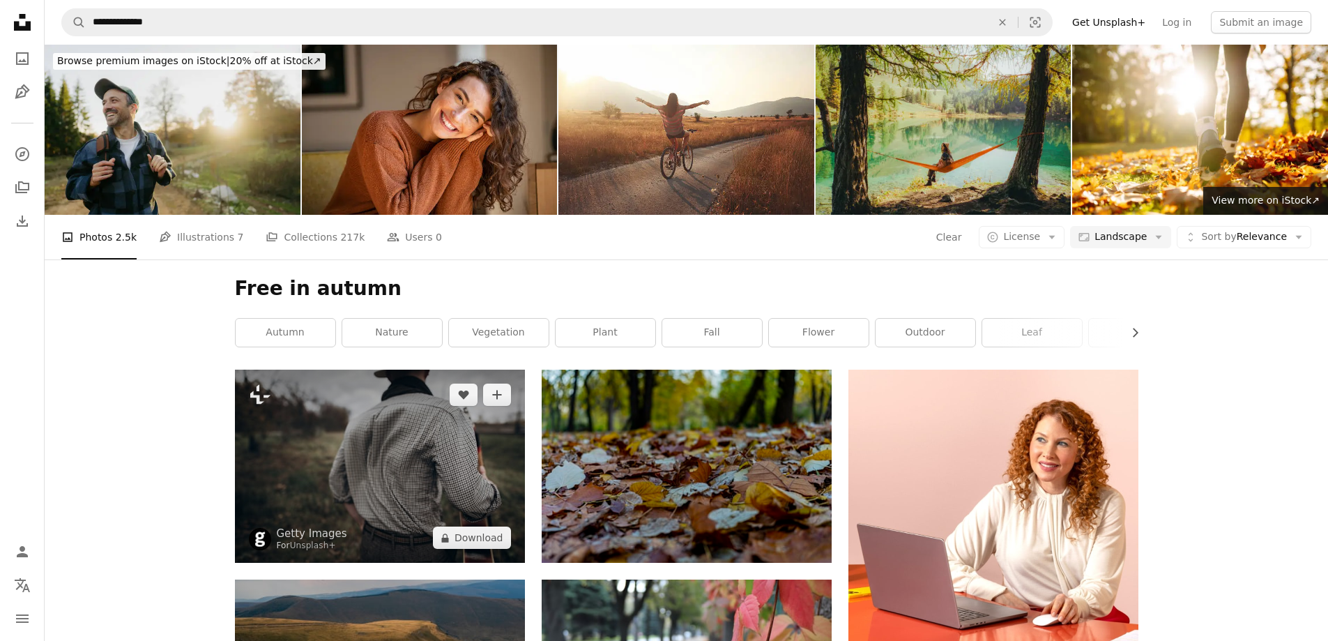
click at [383, 369] on img at bounding box center [380, 465] width 290 height 193
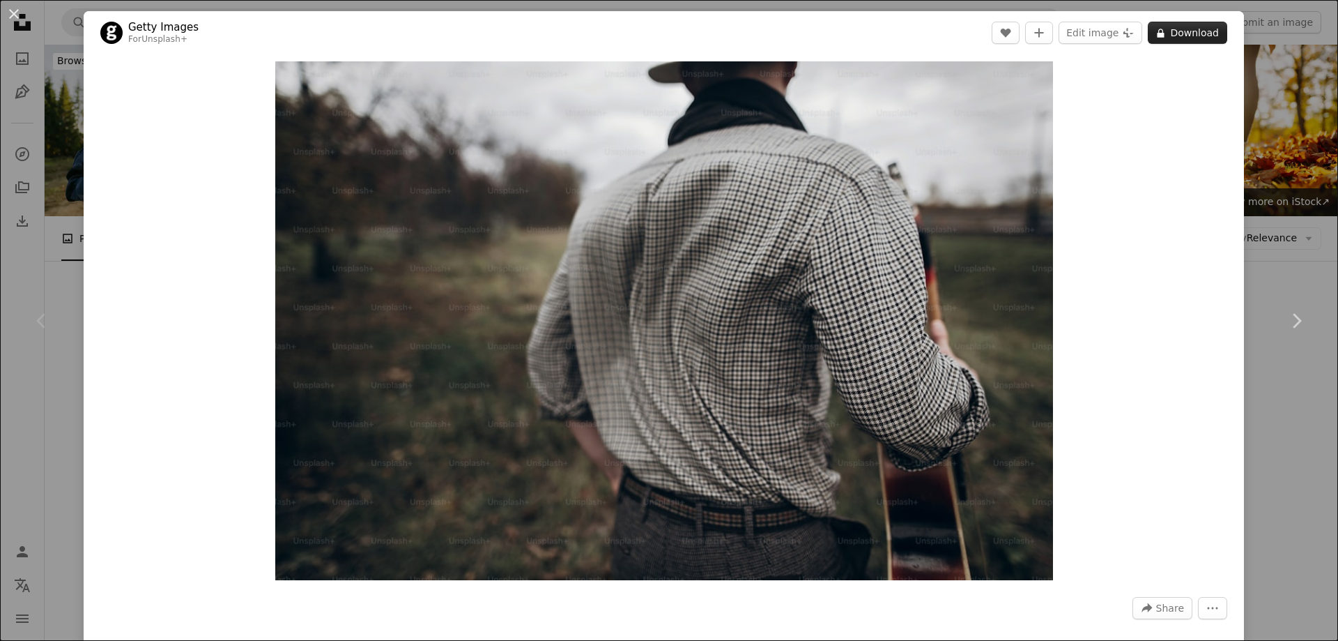
click at [1190, 30] on button "A lock Download" at bounding box center [1187, 33] width 79 height 22
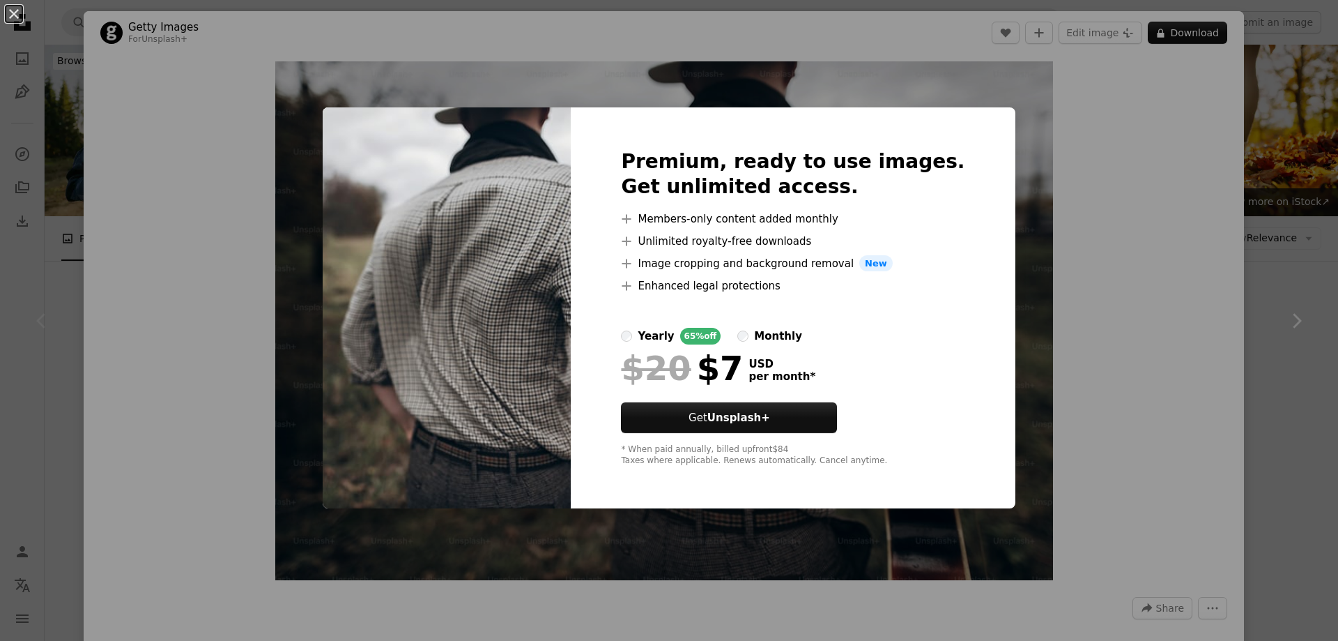
click at [1247, 199] on div "An X shape Premium, ready to use images. Get unlimited access. A plus sign Memb…" at bounding box center [669, 320] width 1338 height 641
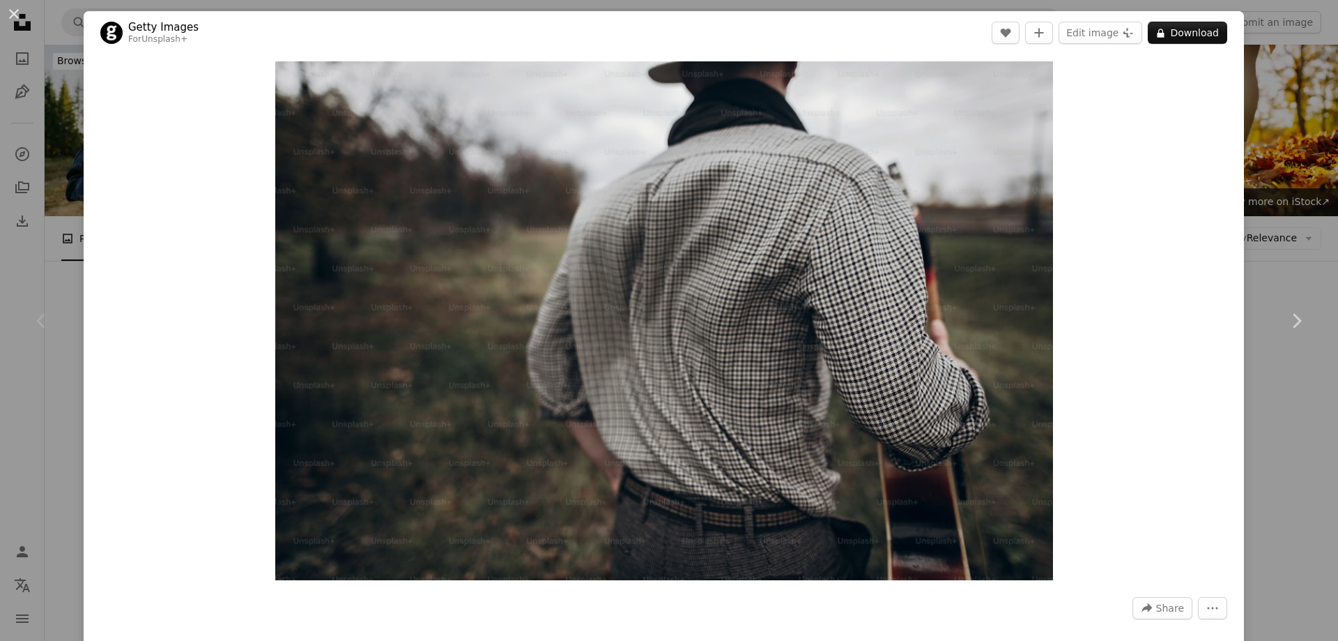
click at [1268, 193] on div "An X shape Chevron left Chevron right Getty Images For Unsplash+ A heart A plus…" at bounding box center [669, 320] width 1338 height 641
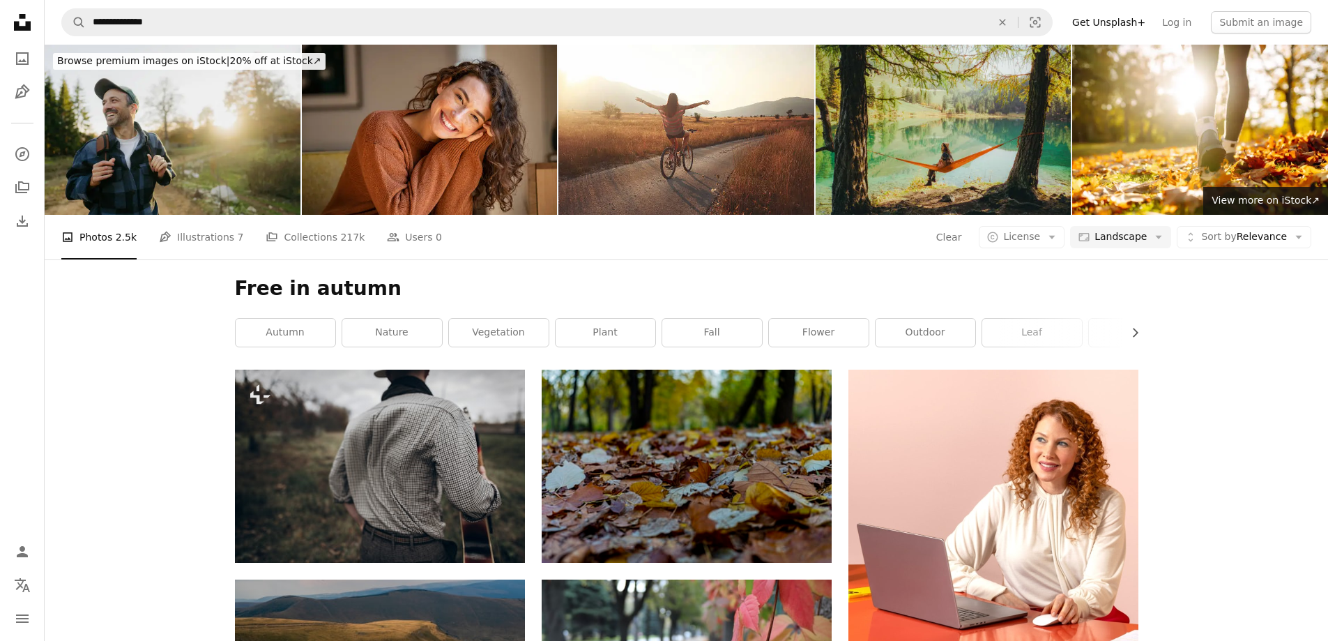
scroll to position [837, 0]
